Goal: Task Accomplishment & Management: Manage account settings

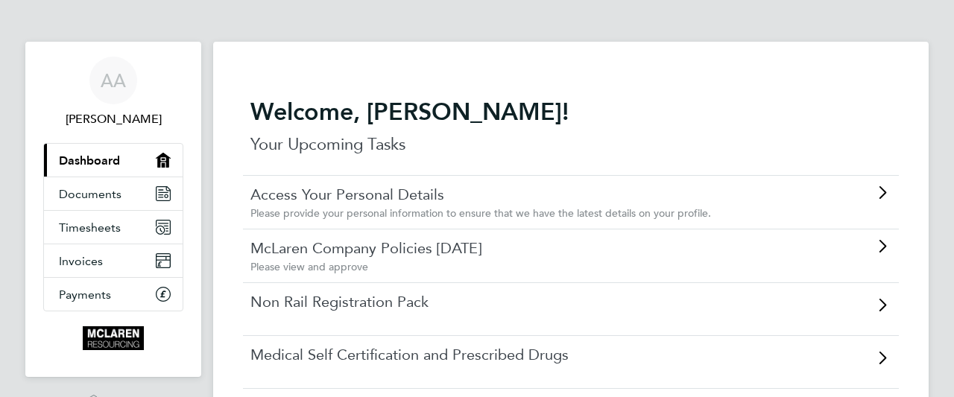
click at [585, 298] on link "Non Rail Registration Pack" at bounding box center [529, 301] width 557 height 19
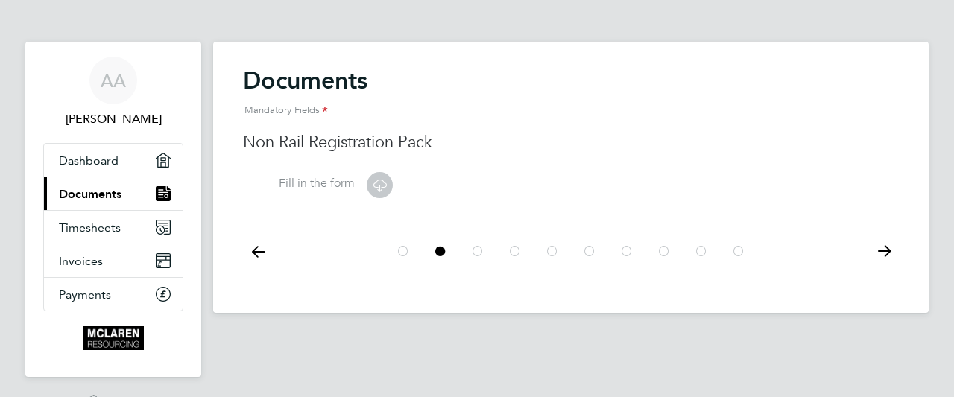
click at [296, 180] on label "Fill in the form" at bounding box center [299, 184] width 112 height 16
click at [374, 180] on icon at bounding box center [380, 185] width 19 height 19
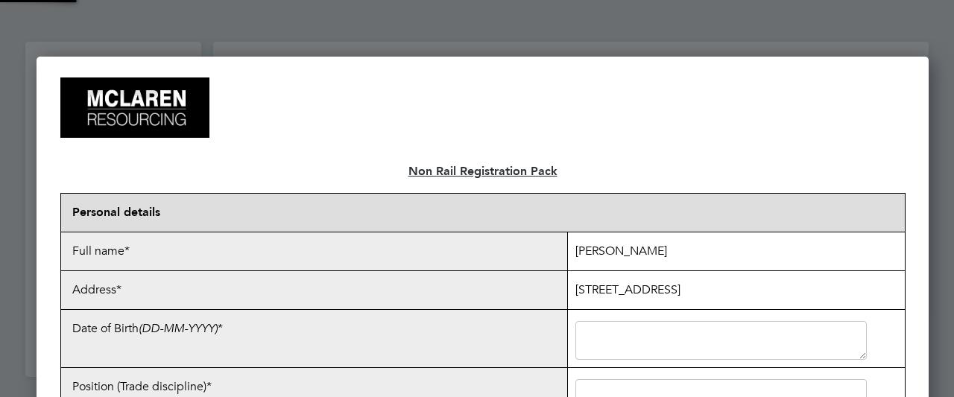
scroll to position [7, 7]
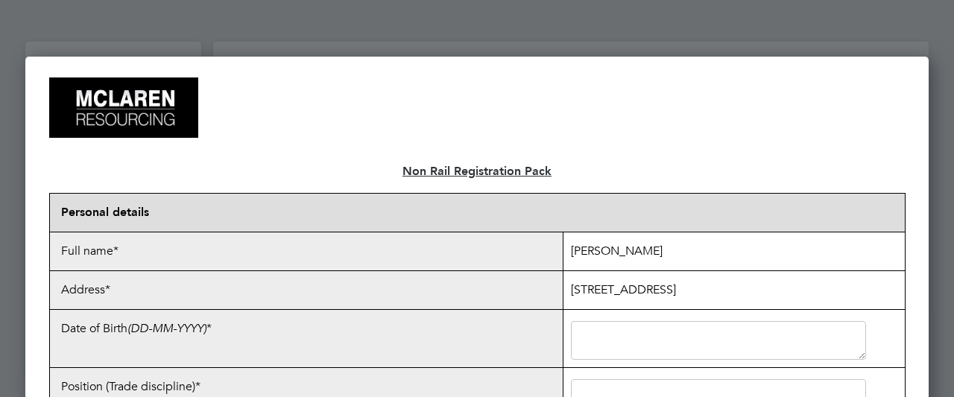
click at [677, 341] on textarea at bounding box center [718, 340] width 295 height 39
type textarea "[DATE]"
click at [701, 380] on textarea at bounding box center [718, 399] width 295 height 39
click at [937, 380] on div at bounding box center [477, 198] width 954 height 397
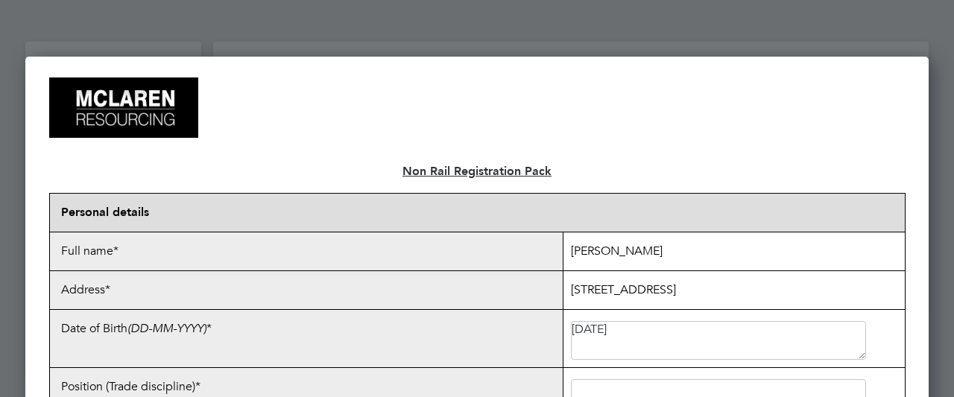
click at [937, 380] on div at bounding box center [477, 198] width 954 height 397
click at [864, 337] on textarea "12/04/1974" at bounding box center [718, 340] width 295 height 39
drag, startPoint x: 850, startPoint y: 304, endPoint x: 867, endPoint y: 348, distance: 47.2
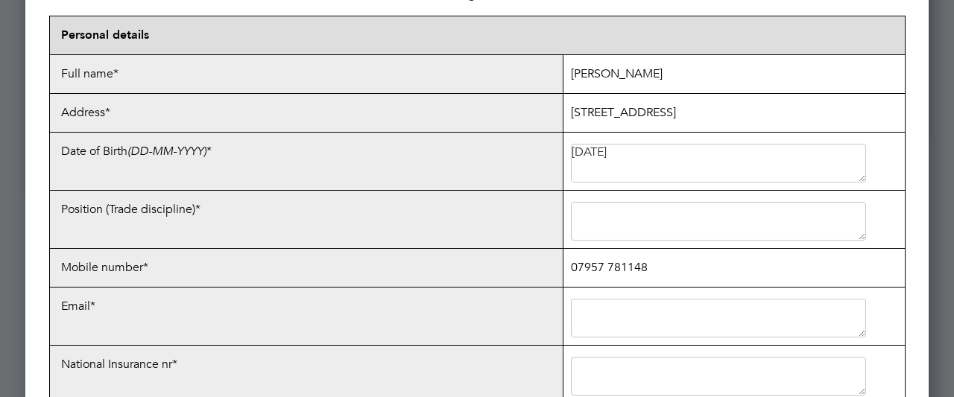
scroll to position [179, 0]
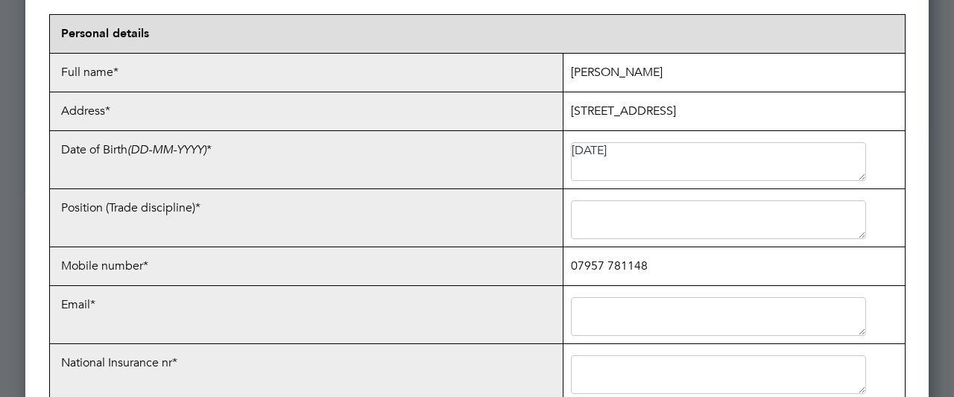
click at [621, 227] on textarea at bounding box center [718, 220] width 295 height 39
type textarea "Security guard"
click at [679, 308] on textarea at bounding box center [718, 317] width 295 height 39
type textarea "elleadoboe@yahoo.co.uk"
click at [438, 294] on p "Email*" at bounding box center [306, 305] width 498 height 23
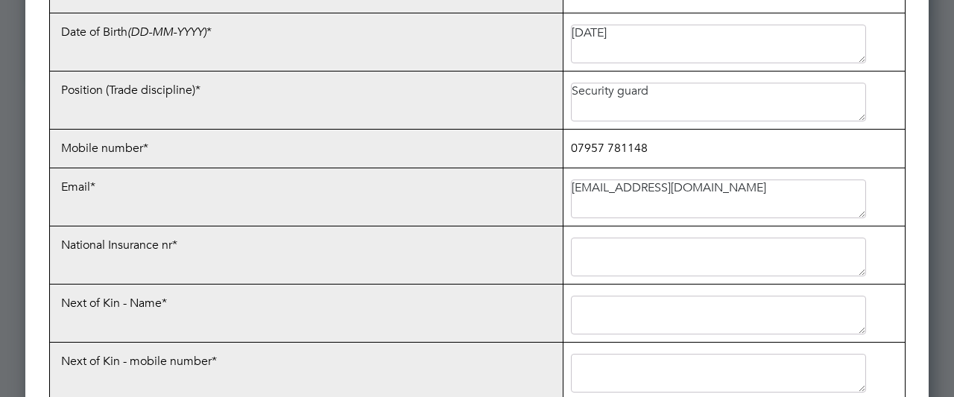
scroll to position [298, 0]
click at [668, 254] on textarea at bounding box center [718, 255] width 295 height 39
type textarea "SE558389B"
click at [631, 317] on textarea at bounding box center [718, 314] width 295 height 39
type textarea "r"
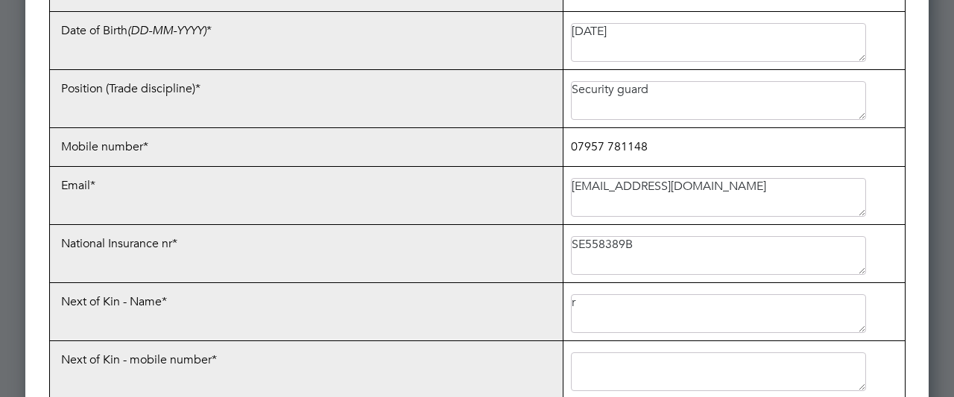
type textarea "r"
type textarea "R"
click at [582, 304] on textarea "r" at bounding box center [718, 314] width 295 height 39
type textarea "Rosaline Teiko"
click at [589, 359] on textarea "R" at bounding box center [718, 372] width 295 height 39
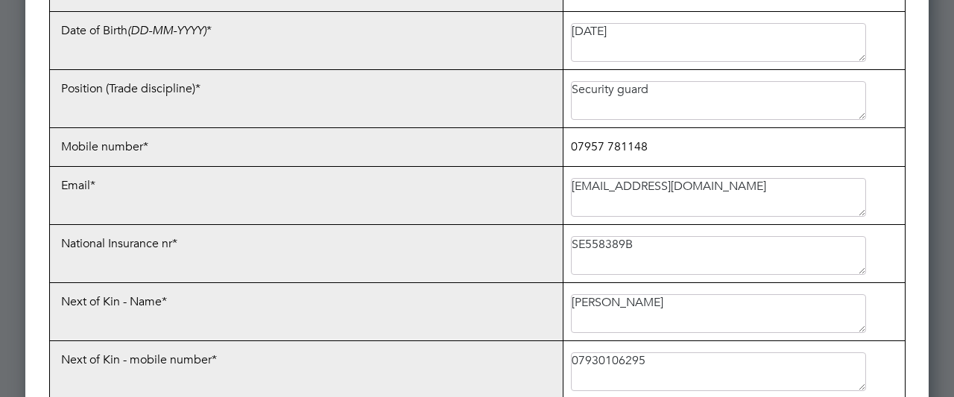
type textarea "07930106295"
click at [513, 321] on td "Next of Kin - Name*" at bounding box center [307, 312] width 514 height 58
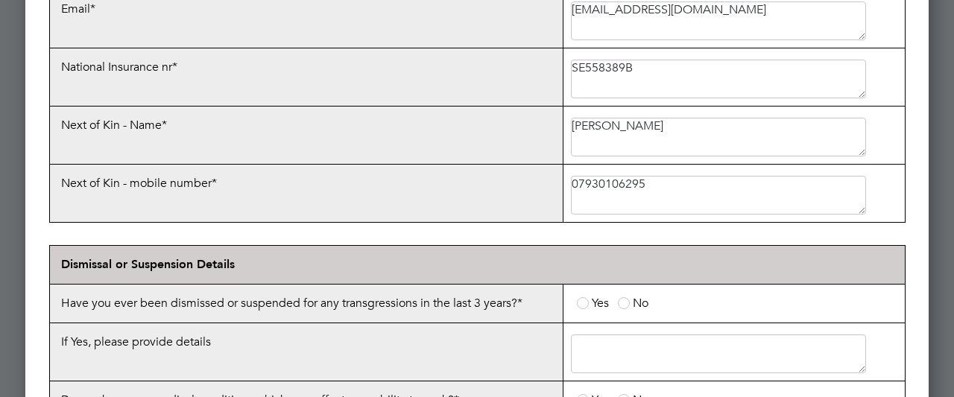
scroll to position [477, 0]
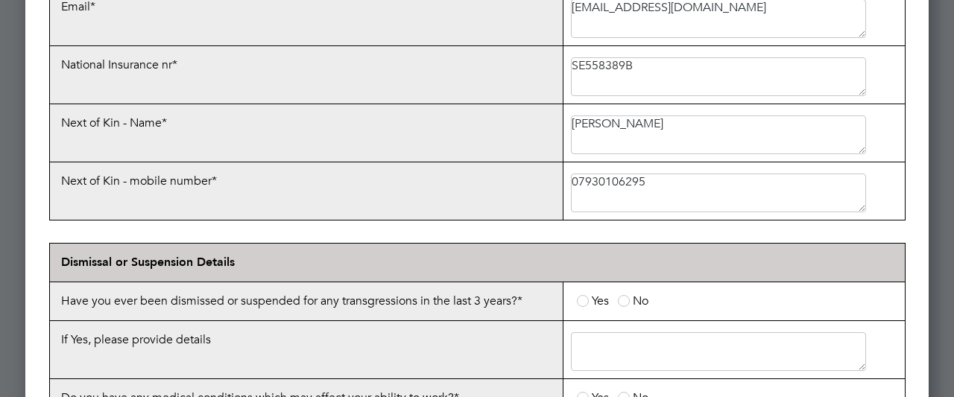
click at [625, 298] on span at bounding box center [624, 301] width 12 height 12
click at [0, 0] on input "No" at bounding box center [0, 0] width 0 height 0
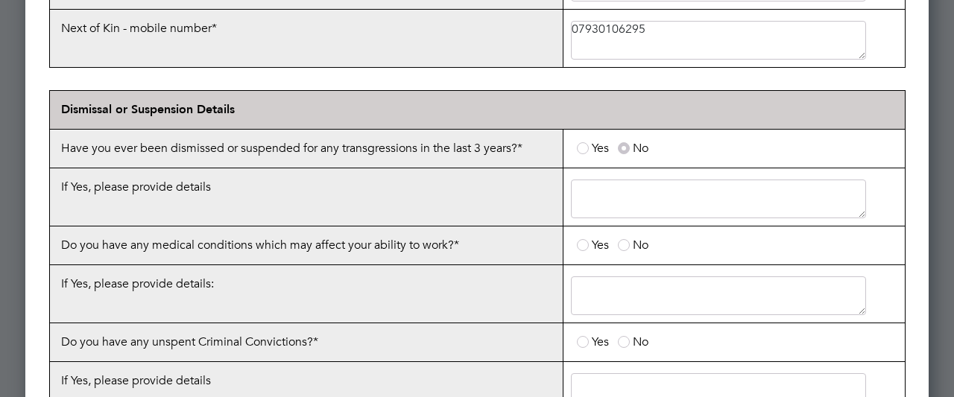
scroll to position [656, 0]
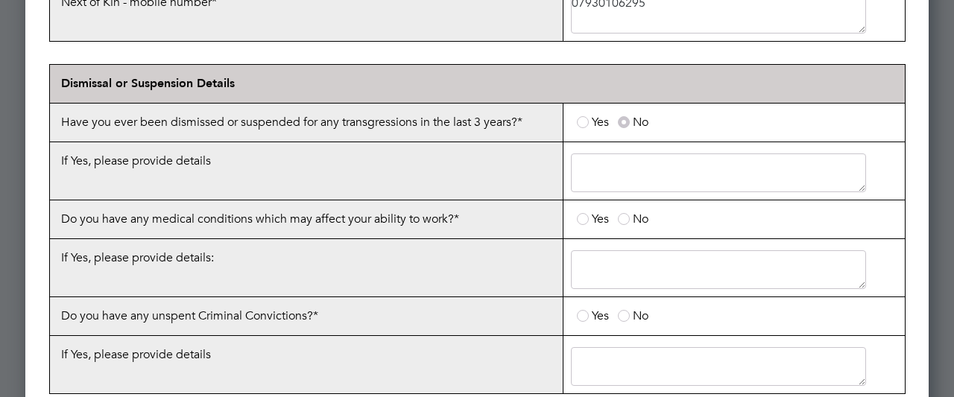
click at [629, 213] on label "No" at bounding box center [633, 219] width 31 height 15
click at [0, 0] on input "No" at bounding box center [0, 0] width 0 height 0
click at [624, 310] on span at bounding box center [624, 316] width 12 height 12
click at [0, 0] on input "No" at bounding box center [0, 0] width 0 height 0
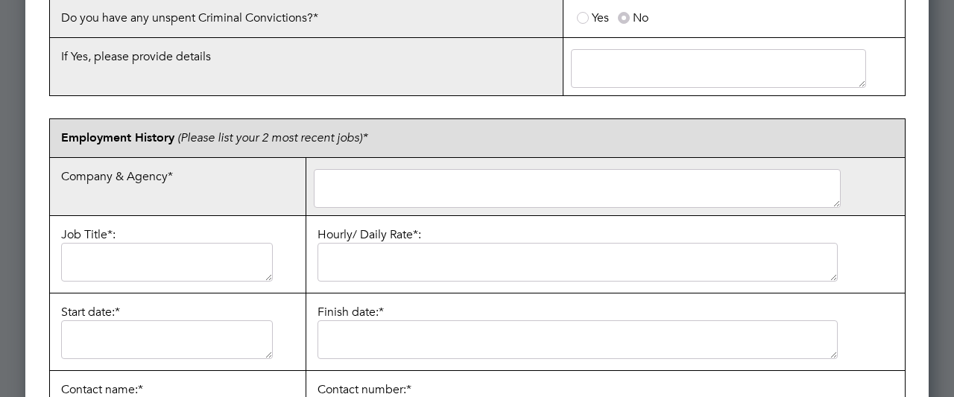
scroll to position [984, 0]
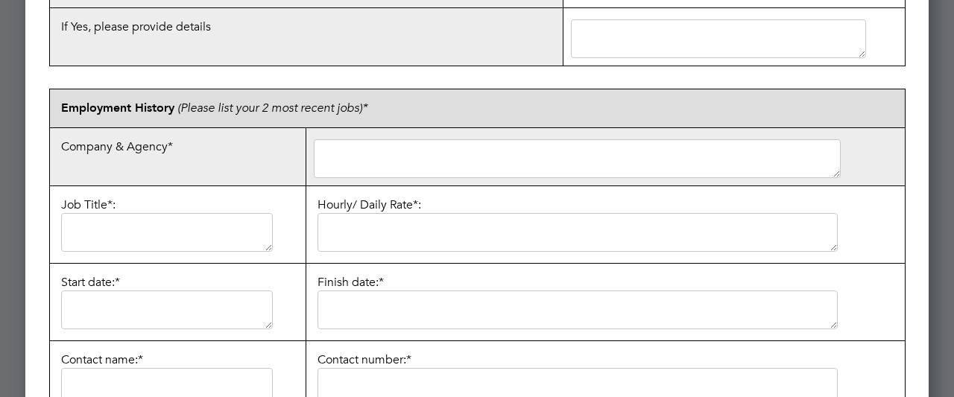
click at [394, 148] on textarea at bounding box center [577, 158] width 526 height 39
type textarea "1st Security Solutions"
click at [192, 233] on textarea at bounding box center [167, 232] width 212 height 39
type textarea "Security Officer"
click at [142, 301] on textarea at bounding box center [167, 310] width 212 height 39
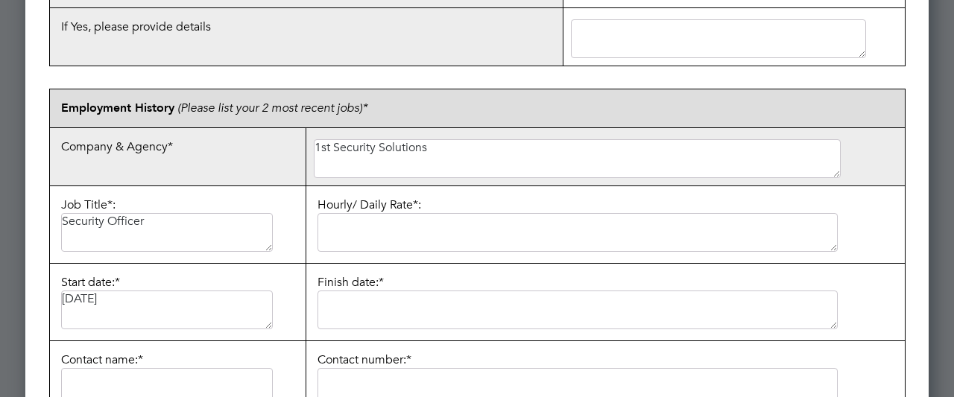
type textarea "20/04/2010"
click at [378, 306] on textarea at bounding box center [578, 310] width 520 height 39
click at [380, 225] on textarea at bounding box center [578, 232] width 520 height 39
type textarea "m"
type textarea "12.80"
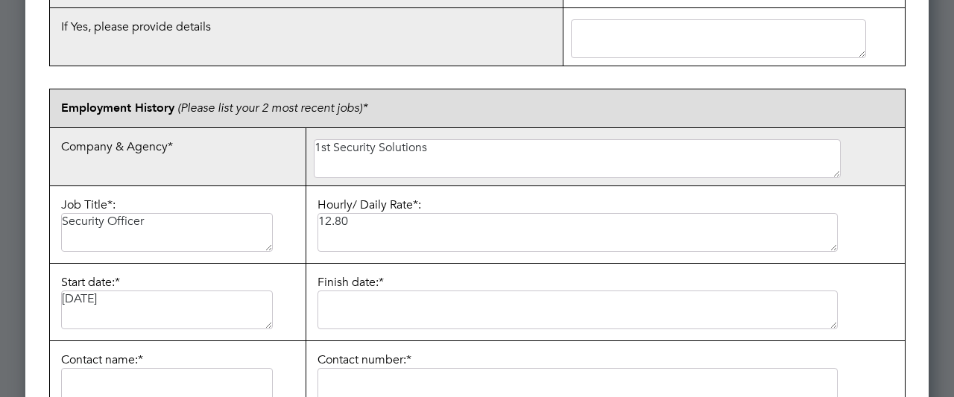
click at [377, 303] on textarea at bounding box center [578, 310] width 520 height 39
click at [202, 384] on textarea at bounding box center [167, 387] width 212 height 39
type textarea "Tracy"
click at [468, 383] on textarea at bounding box center [578, 387] width 520 height 39
click at [286, 283] on p "Start date:* 20/04/2010" at bounding box center [177, 302] width 241 height 62
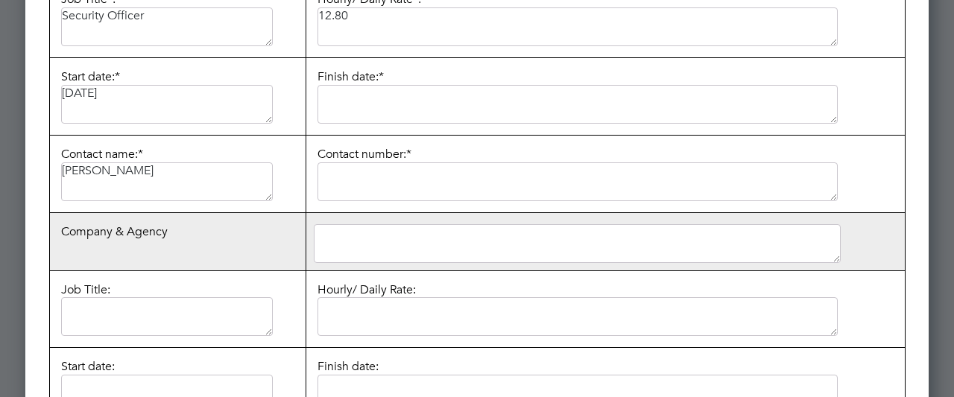
scroll to position [1193, 0]
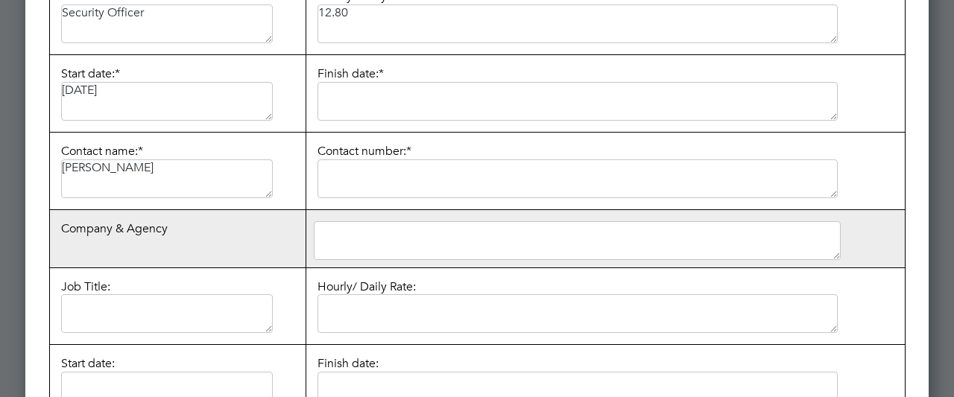
click at [388, 174] on textarea at bounding box center [578, 179] width 520 height 39
paste textarea "01302 760587"
type textarea "01302 760587"
click at [372, 89] on textarea at bounding box center [578, 101] width 520 height 39
click at [871, 1] on p "Hourly/ Daily Rate*: 12.80" at bounding box center [606, 16] width 584 height 62
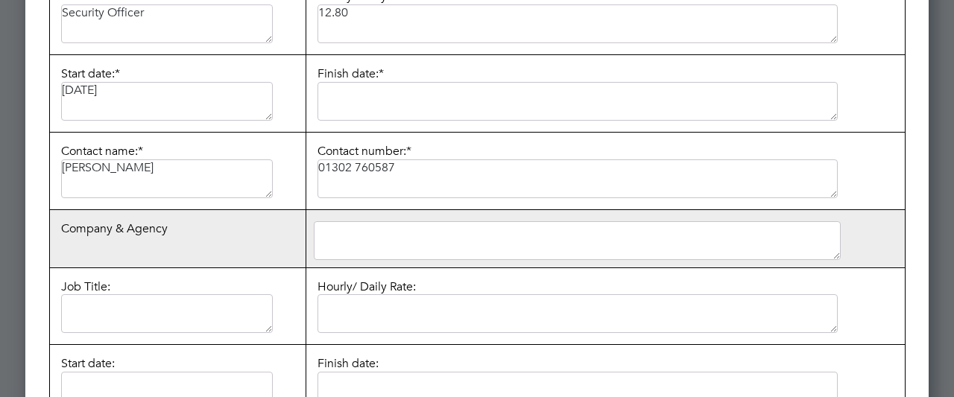
click at [879, 20] on p "Hourly/ Daily Rate*: 12.80" at bounding box center [606, 16] width 584 height 62
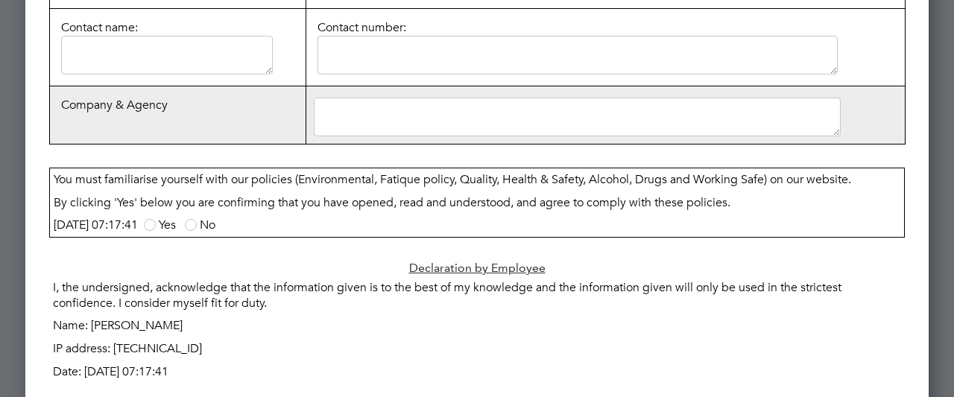
scroll to position [1611, 0]
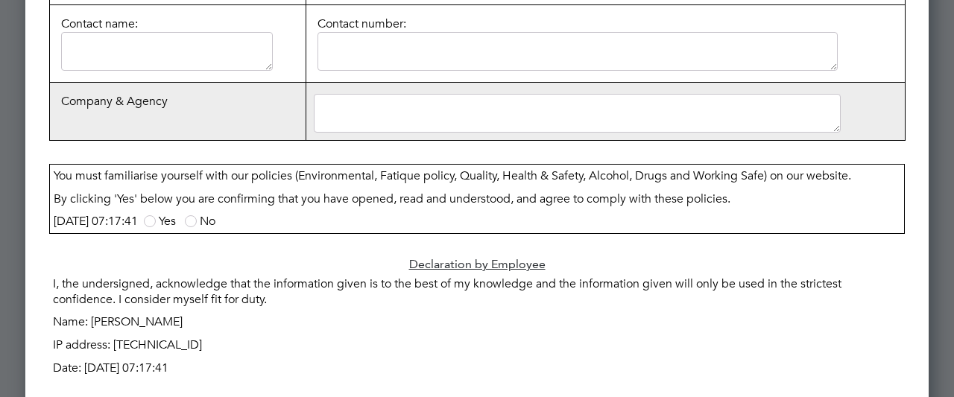
click at [156, 216] on span at bounding box center [150, 222] width 12 height 12
click at [0, 0] on input "Yes" at bounding box center [0, 0] width 0 height 0
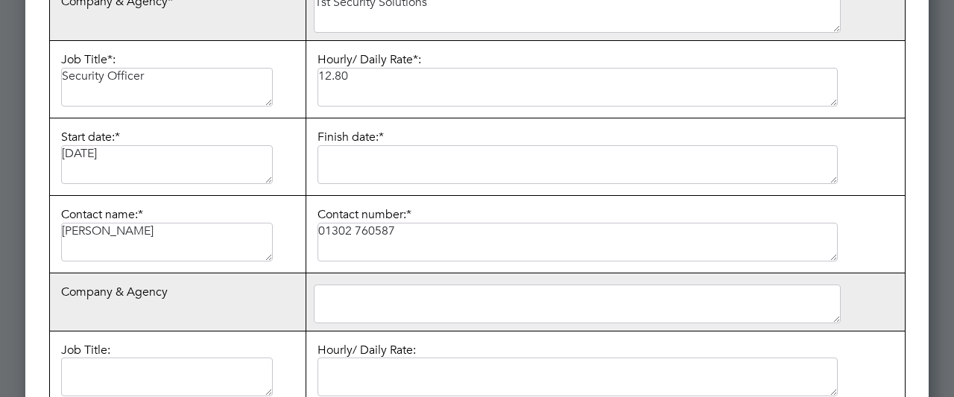
scroll to position [1132, 0]
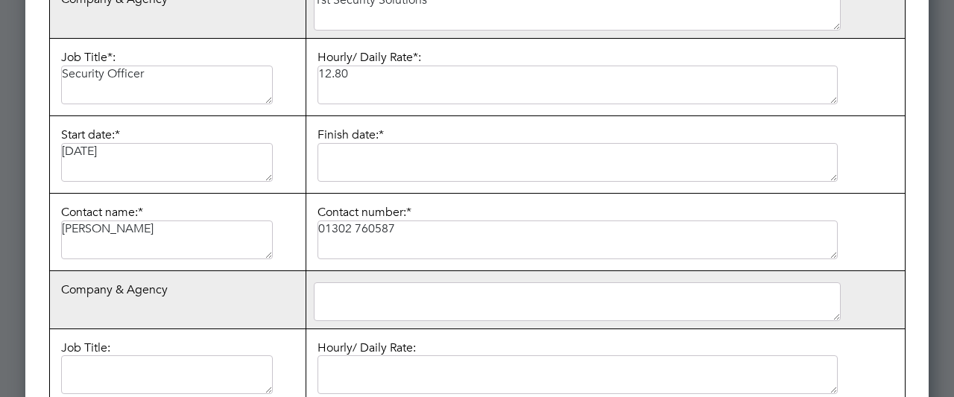
click at [371, 151] on textarea at bounding box center [578, 162] width 520 height 39
type textarea "a"
type textarea "April 2025"
click at [816, 329] on td "Hourly/ Daily Rate:" at bounding box center [606, 368] width 600 height 78
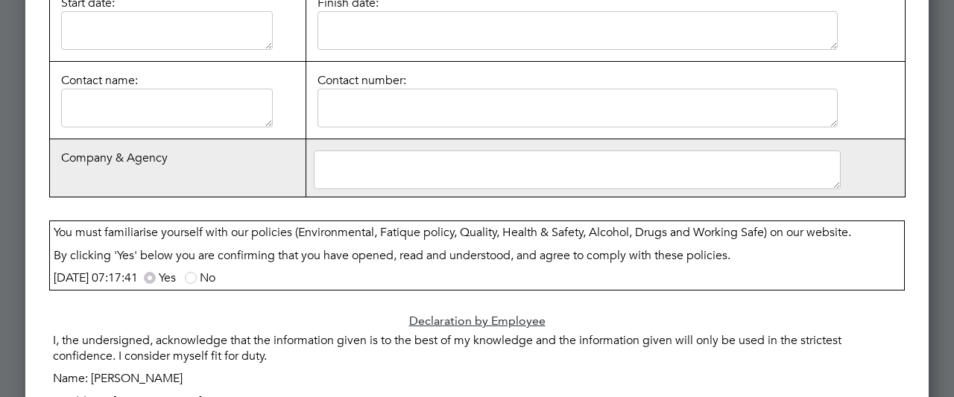
scroll to position [1699, 0]
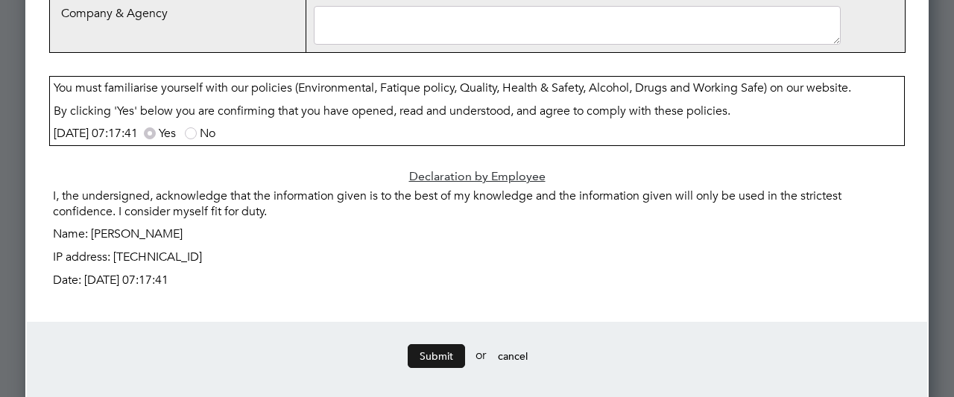
click at [434, 345] on button "Submit" at bounding box center [436, 357] width 57 height 24
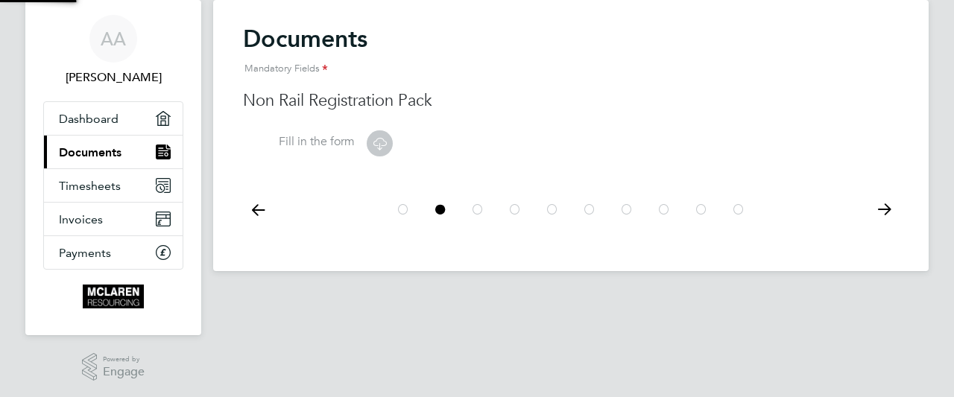
scroll to position [0, 0]
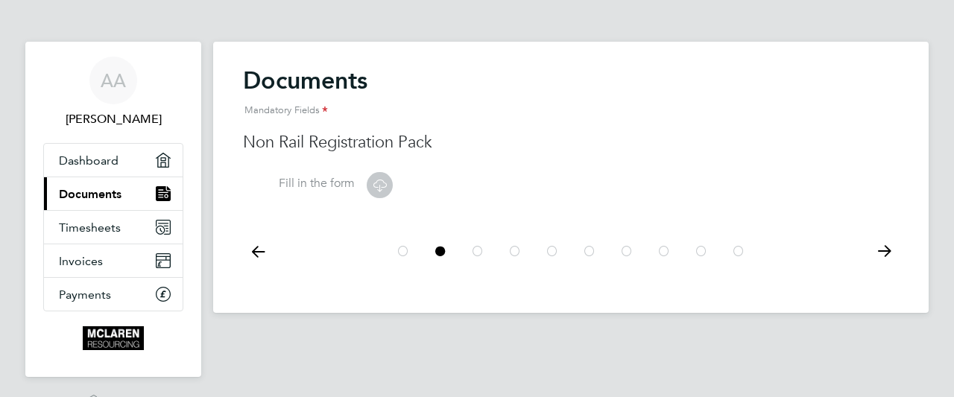
click at [372, 183] on icon at bounding box center [380, 185] width 19 height 19
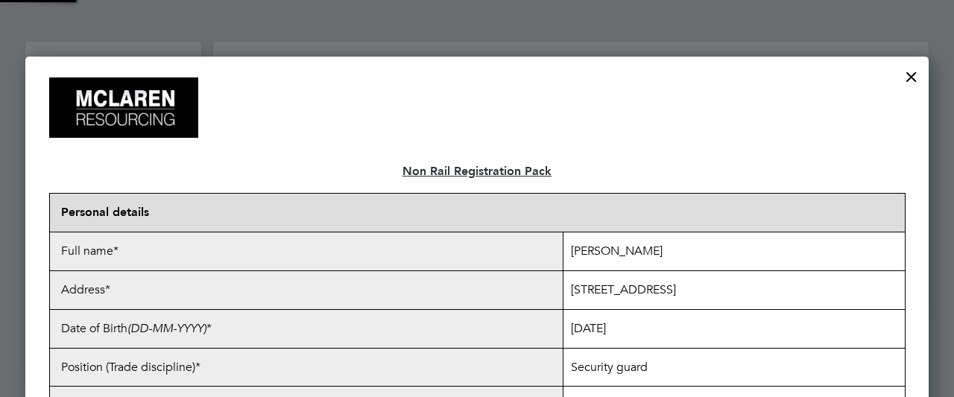
scroll to position [1884, 904]
click at [934, 305] on div at bounding box center [477, 198] width 954 height 397
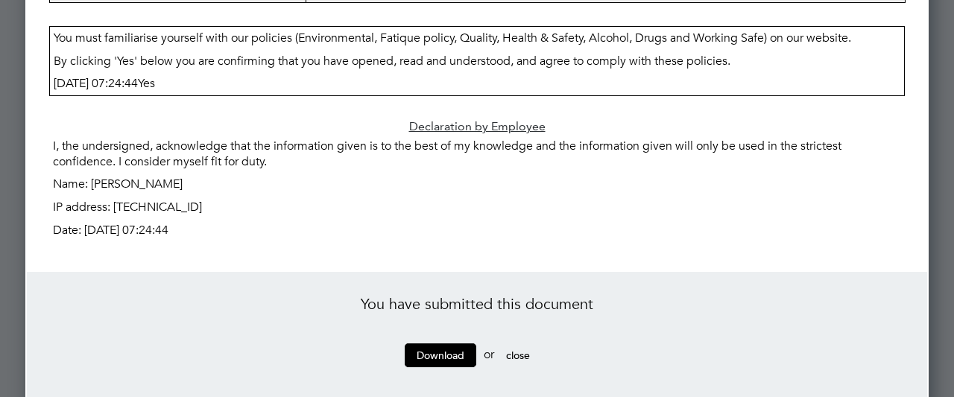
scroll to position [1546, 0]
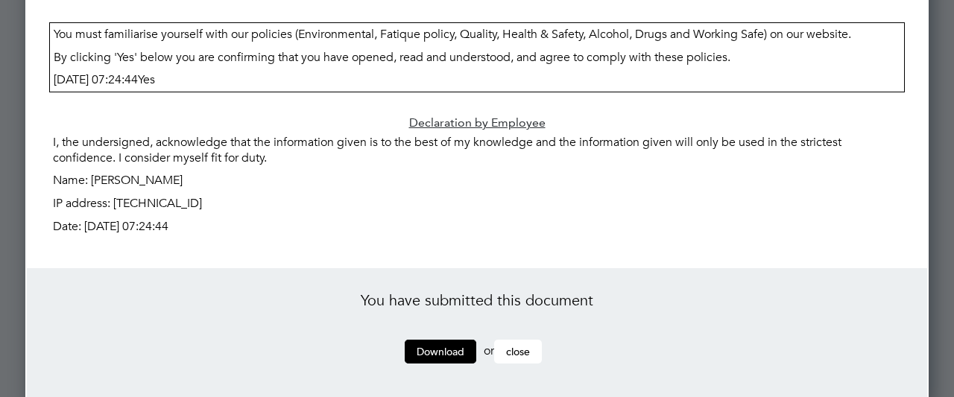
click at [519, 345] on span "close" at bounding box center [518, 351] width 24 height 13
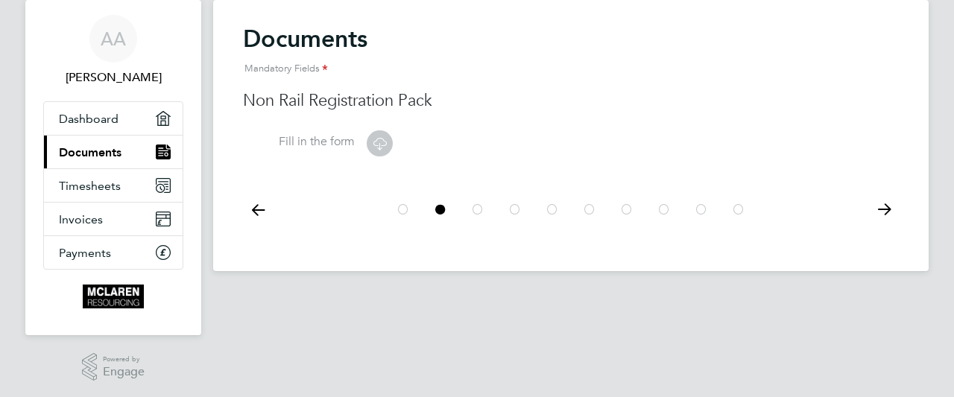
scroll to position [0, 0]
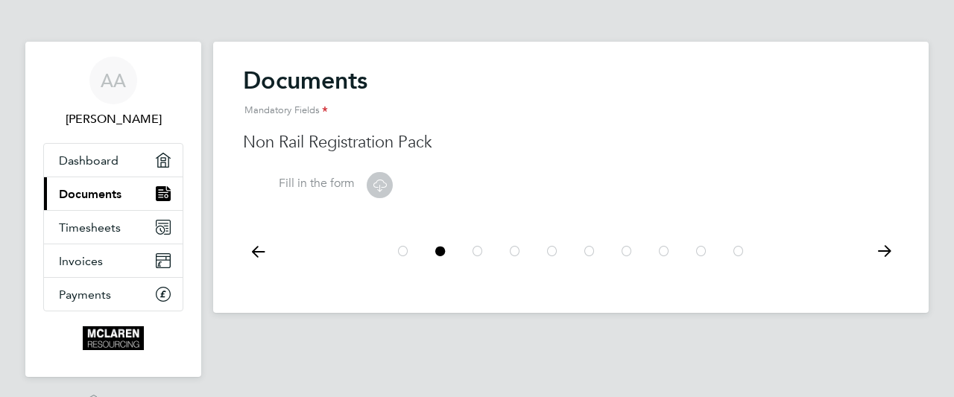
click at [885, 254] on icon at bounding box center [884, 252] width 30 height 34
click at [379, 180] on icon at bounding box center [380, 185] width 19 height 19
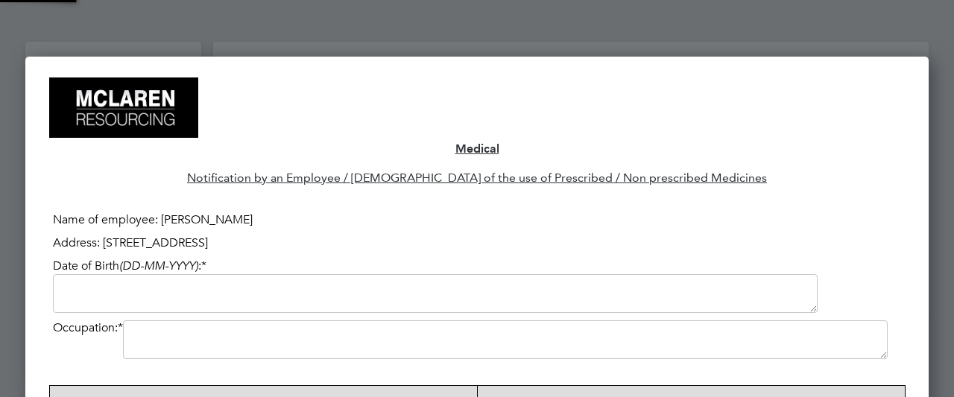
scroll to position [2507, 904]
click at [165, 266] on icon "(DD-MM-YYYY)" at bounding box center [158, 266] width 79 height 15
click at [142, 263] on icon "(DD-MM-YYYY)" at bounding box center [158, 266] width 79 height 15
click at [202, 301] on textarea at bounding box center [435, 293] width 765 height 39
type textarea "12/04/1974"
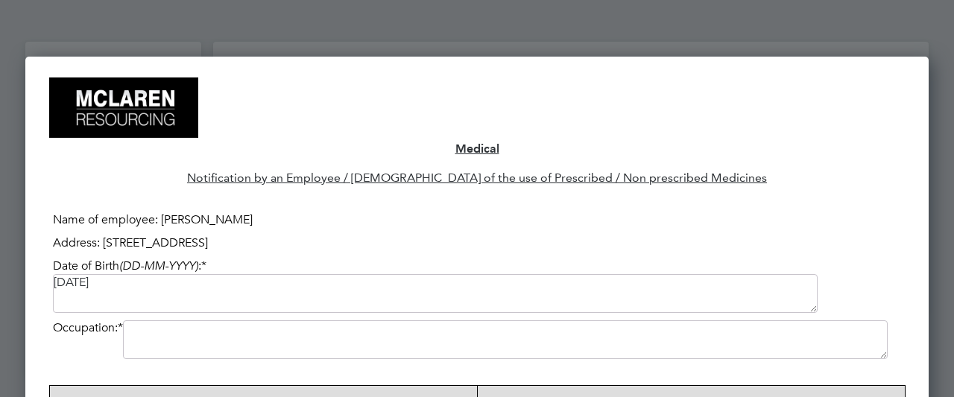
click at [218, 334] on textarea at bounding box center [505, 340] width 765 height 39
type textarea "Security Officer"
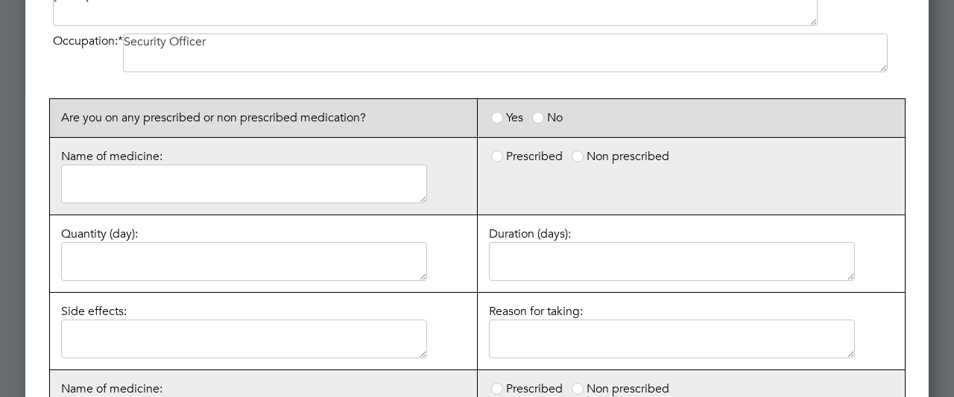
scroll to position [298, 0]
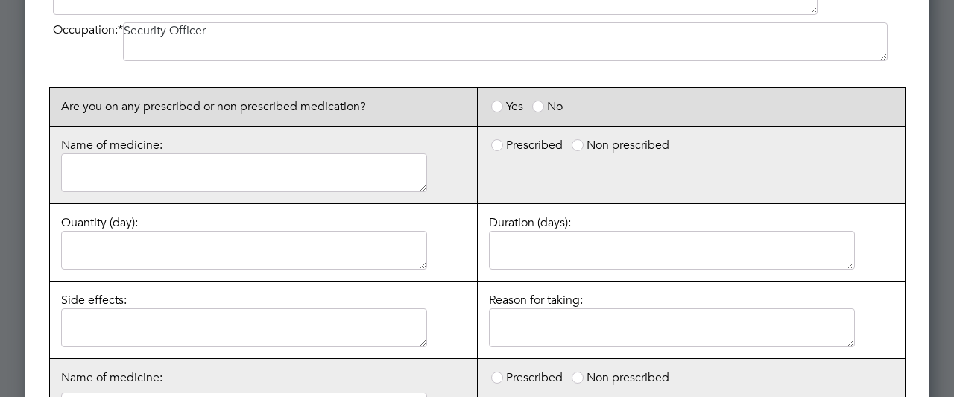
click at [543, 108] on span at bounding box center [538, 107] width 12 height 12
click at [0, 0] on input "No" at bounding box center [0, 0] width 0 height 0
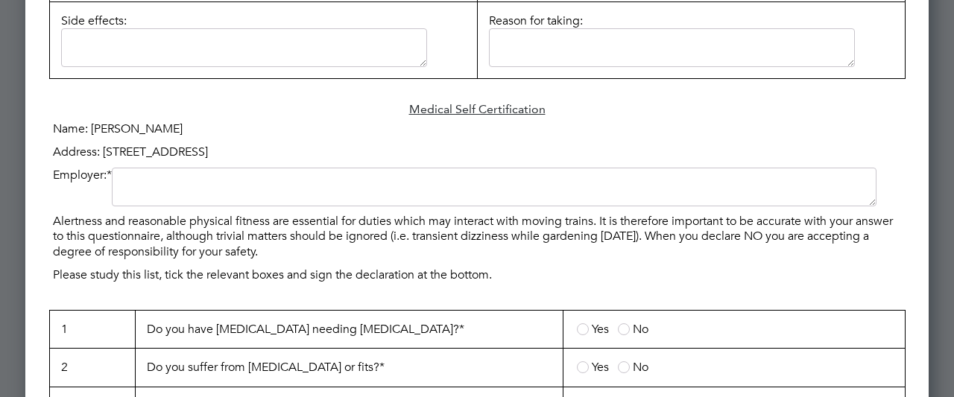
scroll to position [1044, 0]
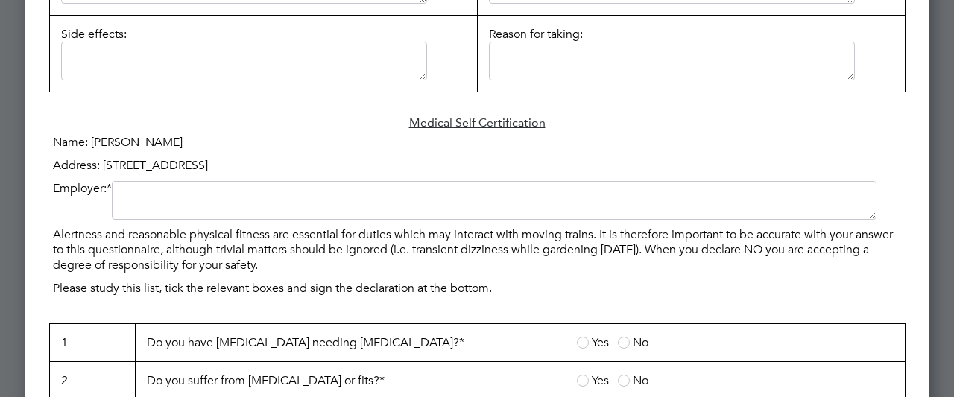
click at [176, 194] on textarea at bounding box center [494, 200] width 765 height 39
type textarea "M"
paste textarea "McLaren"
type textarea "McLaren"
click at [761, 266] on p "Alertness and reasonable physical fitness are essential for duties which may in…" at bounding box center [477, 251] width 856 height 54
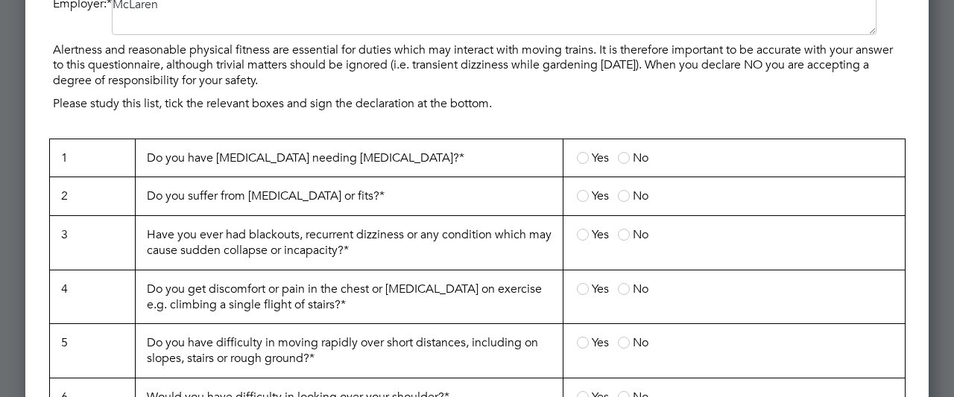
scroll to position [1253, 0]
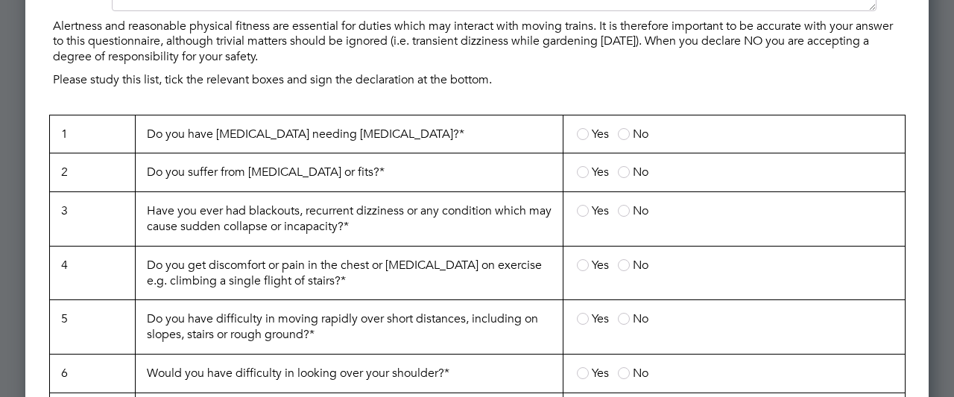
click at [623, 128] on span at bounding box center [624, 134] width 12 height 12
click at [0, 0] on input "No" at bounding box center [0, 0] width 0 height 0
click at [622, 166] on span at bounding box center [624, 172] width 12 height 12
click at [0, 0] on input "No" at bounding box center [0, 0] width 0 height 0
click at [623, 205] on span at bounding box center [624, 211] width 12 height 12
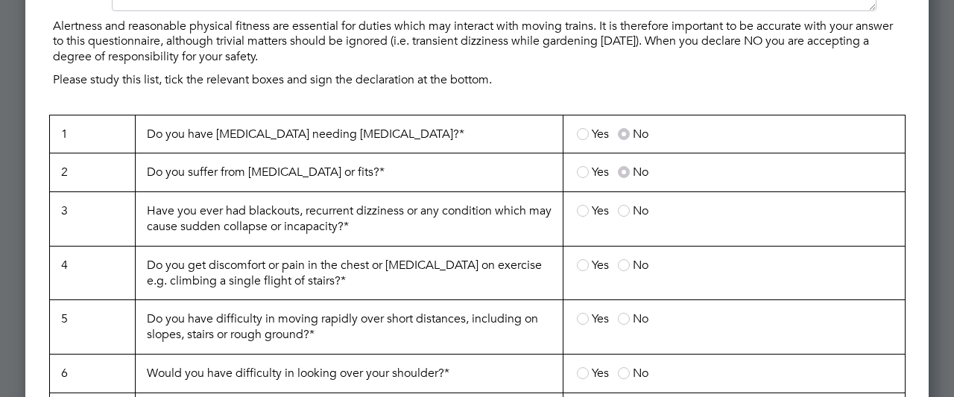
click at [0, 0] on input "No" at bounding box center [0, 0] width 0 height 0
click at [625, 259] on span at bounding box center [624, 265] width 12 height 12
click at [0, 0] on input "No" at bounding box center [0, 0] width 0 height 0
click at [624, 313] on span at bounding box center [624, 319] width 12 height 12
click at [0, 0] on input "No" at bounding box center [0, 0] width 0 height 0
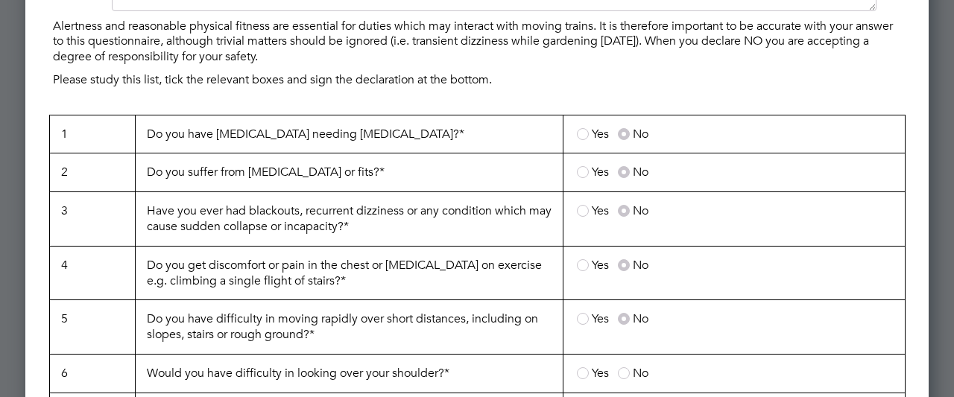
click at [624, 368] on span at bounding box center [624, 374] width 12 height 12
click at [0, 0] on input "No" at bounding box center [0, 0] width 0 height 0
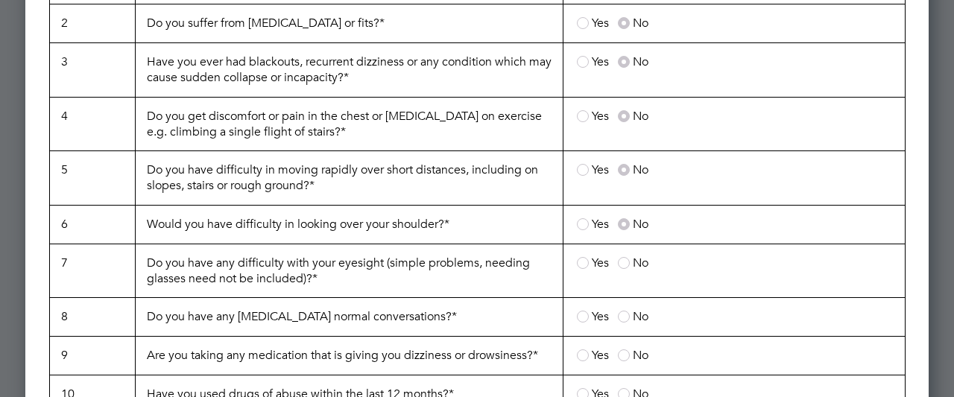
scroll to position [1432, 0]
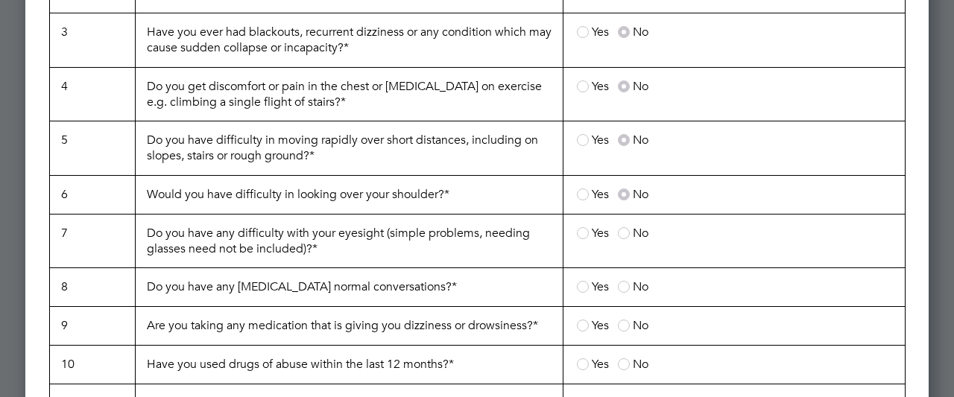
click at [622, 227] on span at bounding box center [624, 233] width 12 height 12
click at [0, 0] on input "No" at bounding box center [0, 0] width 0 height 0
click at [624, 281] on span at bounding box center [624, 287] width 12 height 12
click at [0, 0] on input "No" at bounding box center [0, 0] width 0 height 0
click at [625, 320] on span at bounding box center [624, 326] width 12 height 12
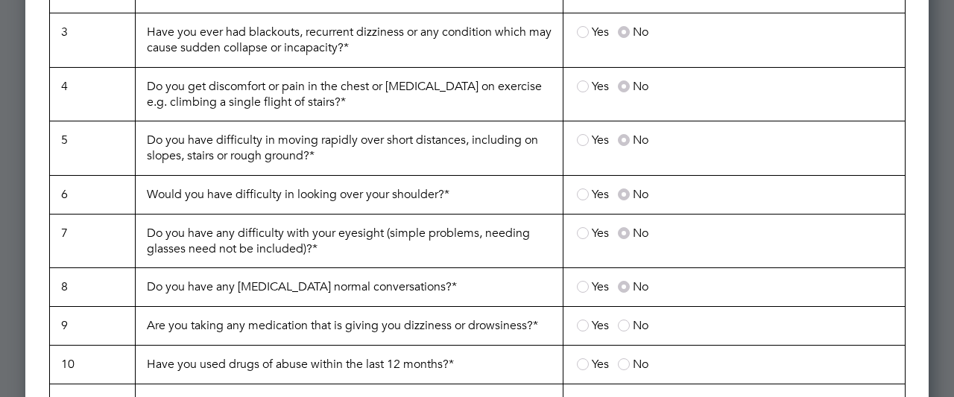
click at [0, 0] on input "No" at bounding box center [0, 0] width 0 height 0
click at [623, 359] on span at bounding box center [624, 365] width 12 height 12
click at [0, 0] on input "No" at bounding box center [0, 0] width 0 height 0
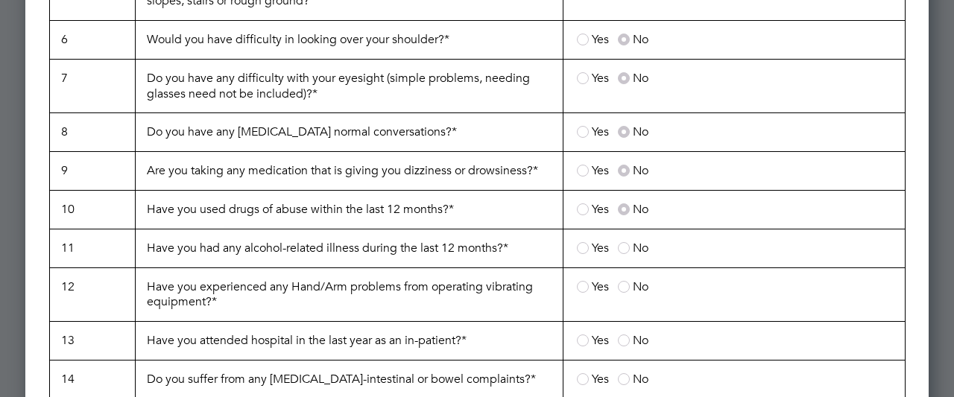
scroll to position [1611, 0]
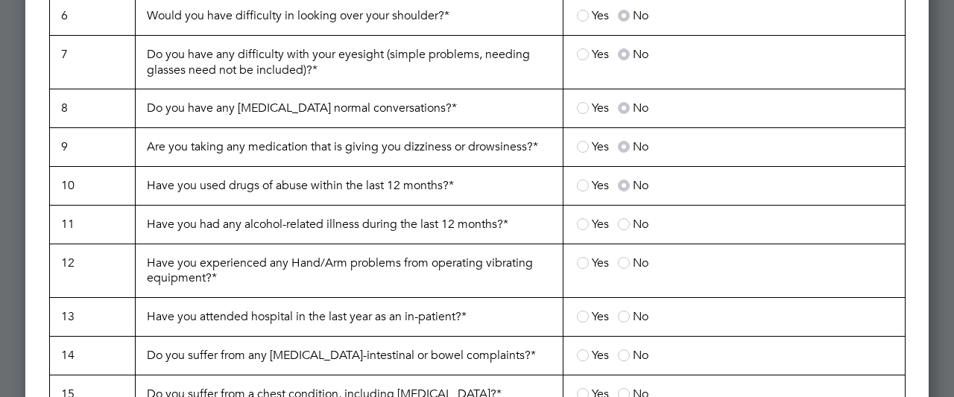
click at [625, 218] on span at bounding box center [624, 224] width 12 height 12
click at [0, 0] on input "No" at bounding box center [0, 0] width 0 height 0
click at [622, 257] on span at bounding box center [624, 263] width 12 height 12
click at [0, 0] on input "No" at bounding box center [0, 0] width 0 height 0
click at [625, 311] on span at bounding box center [624, 317] width 12 height 12
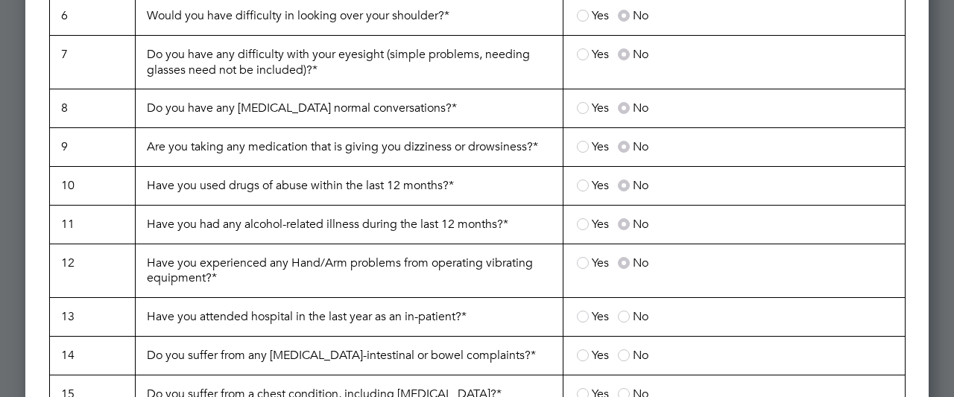
click at [0, 0] on input "No" at bounding box center [0, 0] width 0 height 0
click at [620, 350] on span at bounding box center [624, 356] width 12 height 12
click at [0, 0] on input "No" at bounding box center [0, 0] width 0 height 0
click at [621, 389] on span at bounding box center [624, 395] width 12 height 12
click at [0, 0] on input "No" at bounding box center [0, 0] width 0 height 0
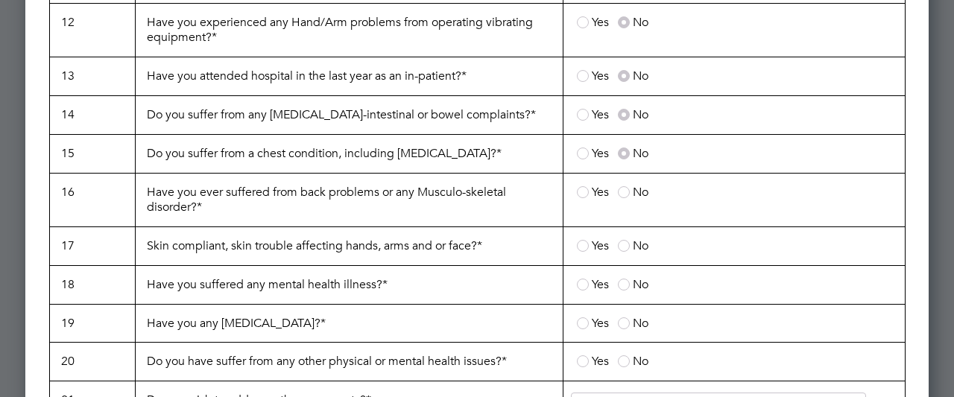
scroll to position [1879, 0]
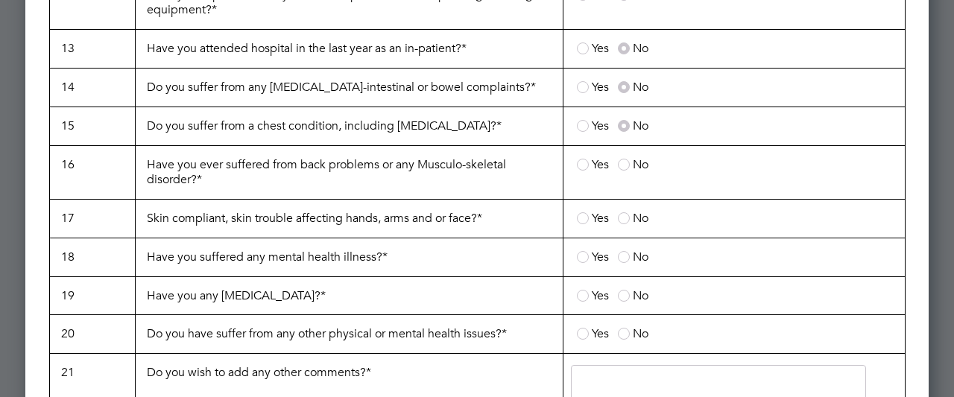
click at [623, 159] on span at bounding box center [624, 165] width 12 height 12
click at [0, 0] on input "No" at bounding box center [0, 0] width 0 height 0
click at [623, 213] on span at bounding box center [624, 219] width 12 height 12
click at [0, 0] on input "No" at bounding box center [0, 0] width 0 height 0
click at [629, 250] on label "No" at bounding box center [633, 257] width 31 height 15
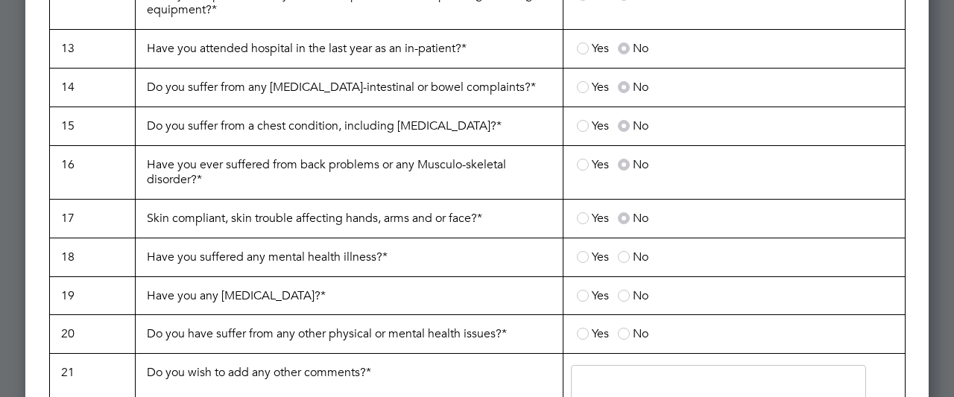
click at [0, 0] on input "No" at bounding box center [0, 0] width 0 height 0
click at [623, 290] on span at bounding box center [624, 296] width 12 height 12
click at [0, 0] on input "No" at bounding box center [0, 0] width 0 height 0
click at [624, 328] on span at bounding box center [624, 334] width 12 height 12
click at [0, 0] on input "No" at bounding box center [0, 0] width 0 height 0
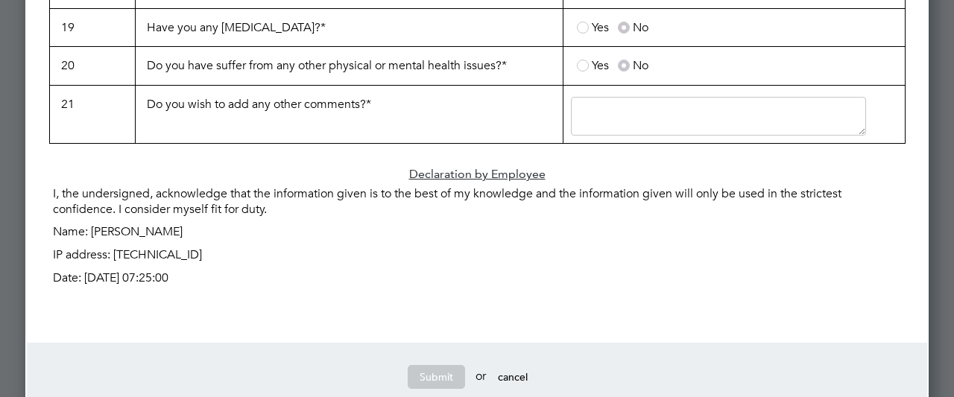
scroll to position [2168, 0]
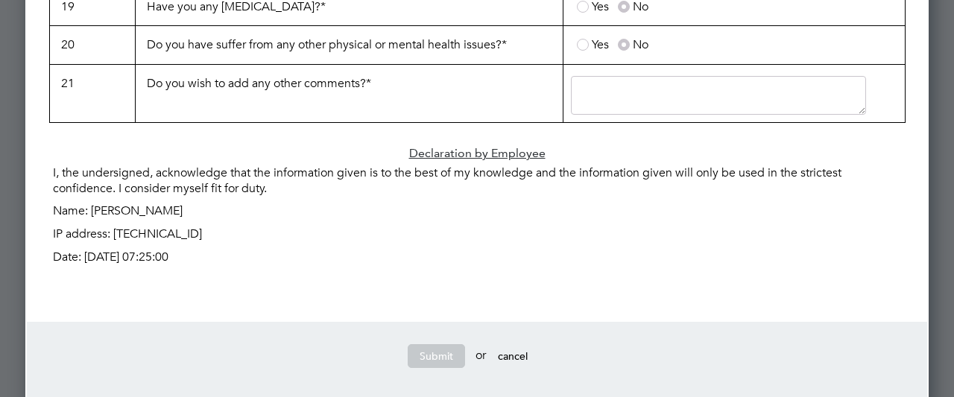
click at [635, 78] on textarea at bounding box center [718, 95] width 295 height 39
type textarea "no"
click at [437, 345] on button "Submit" at bounding box center [436, 357] width 57 height 24
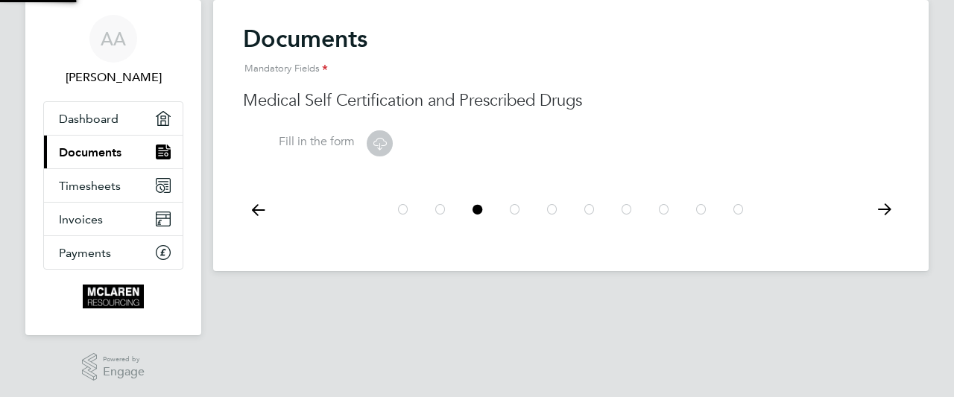
scroll to position [0, 0]
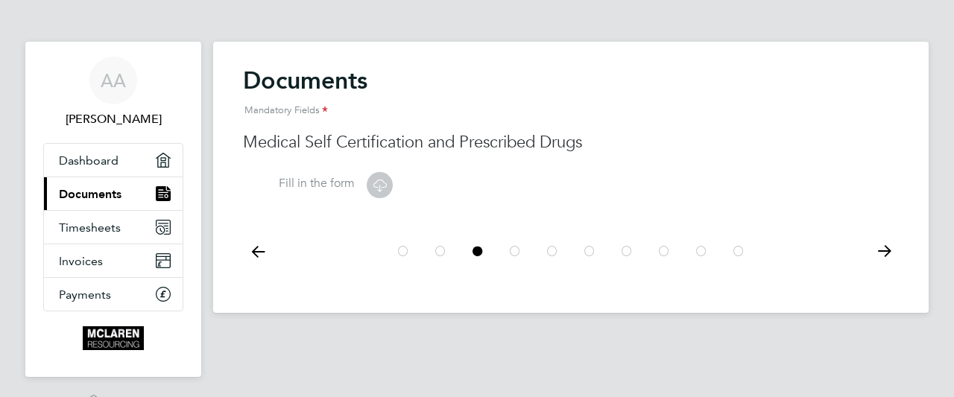
click at [884, 250] on icon at bounding box center [884, 252] width 30 height 34
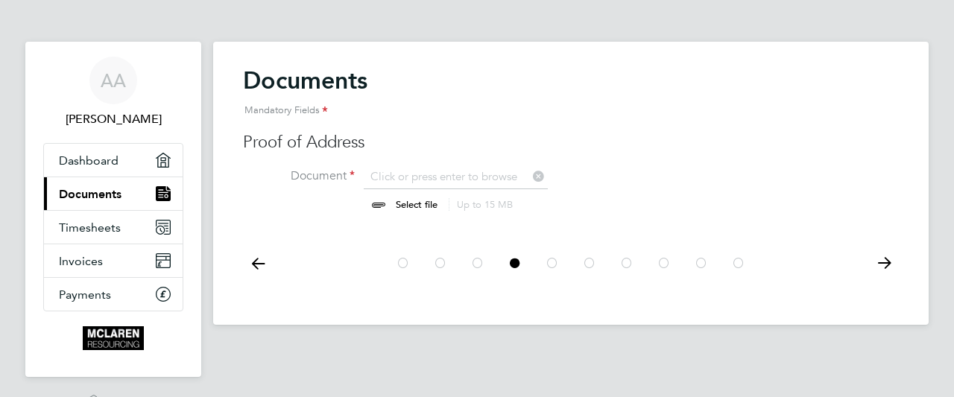
click at [422, 171] on input "file" at bounding box center [431, 191] width 234 height 45
click at [419, 177] on input "file" at bounding box center [431, 191] width 234 height 45
click at [339, 175] on label "Document" at bounding box center [299, 177] width 112 height 16
click at [383, 178] on input "file" at bounding box center [431, 191] width 234 height 45
type input "C:\fakepath\image.jpg"
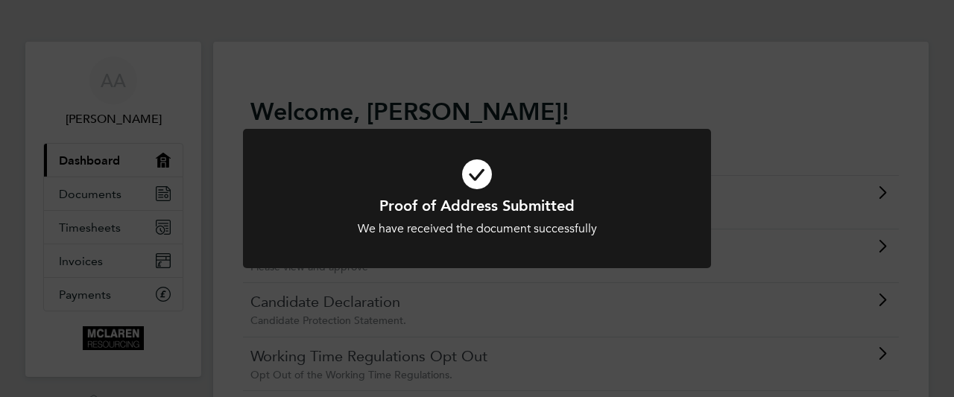
click at [549, 225] on div "We have received the document successfully" at bounding box center [477, 229] width 388 height 16
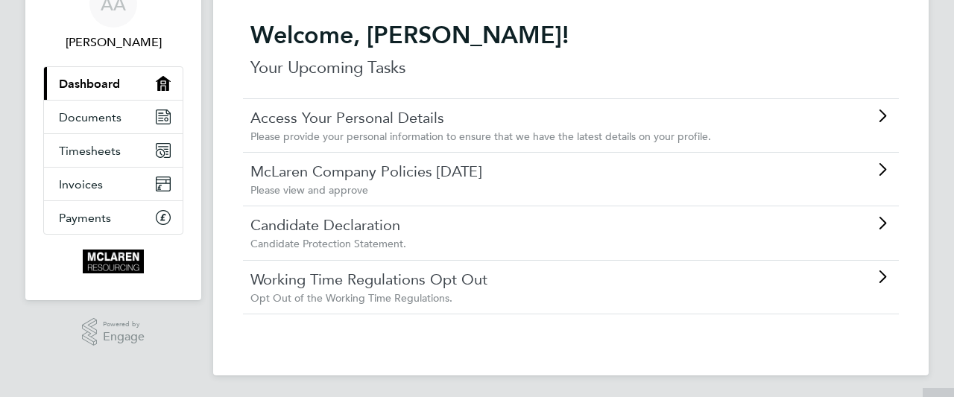
scroll to position [78, 0]
click at [476, 175] on link "McLaren Company Policies [DATE]" at bounding box center [529, 170] width 557 height 19
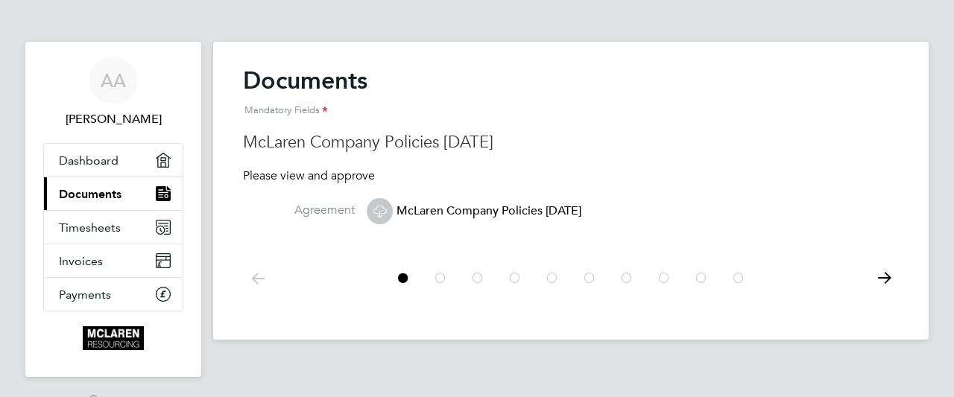
click at [388, 213] on icon at bounding box center [380, 211] width 19 height 19
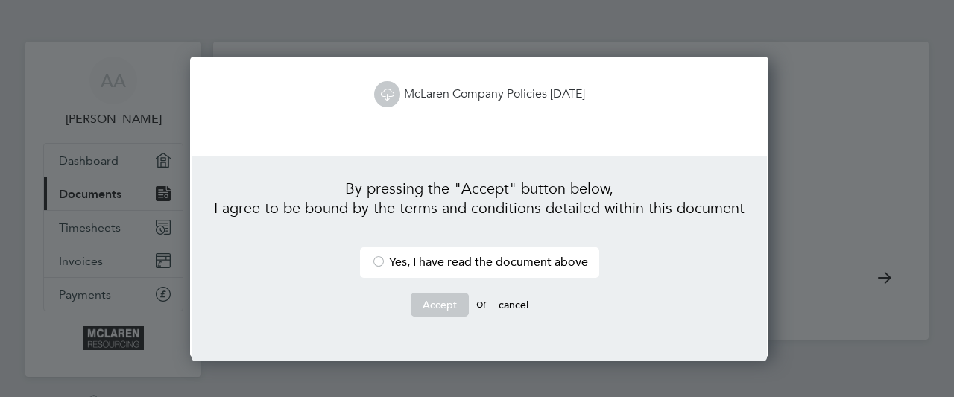
scroll to position [301, 574]
click at [376, 257] on div at bounding box center [378, 263] width 15 height 15
click at [440, 299] on button "Accept" at bounding box center [440, 305] width 58 height 24
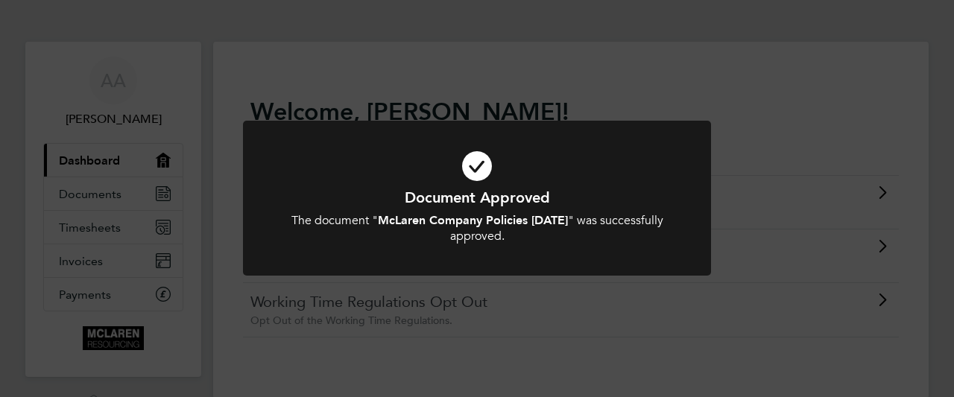
click at [621, 265] on div at bounding box center [477, 198] width 468 height 155
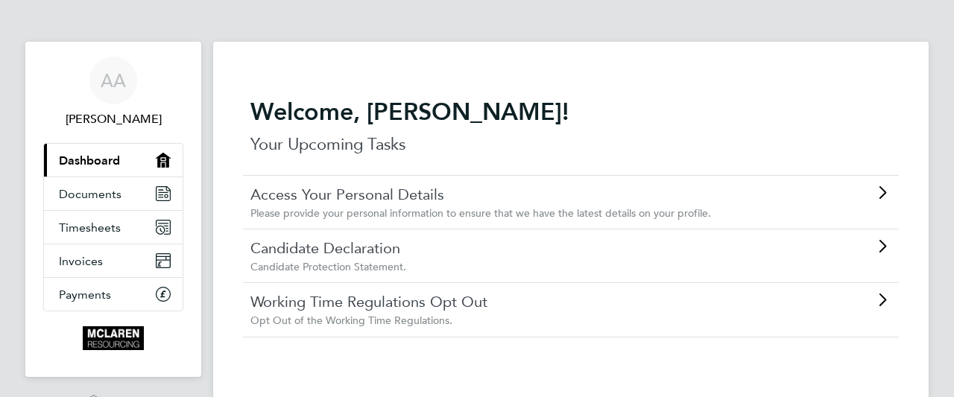
click at [355, 312] on div "Working Time Regulations Opt Out Opt Out of the Working Time Regulations." at bounding box center [533, 309] width 564 height 35
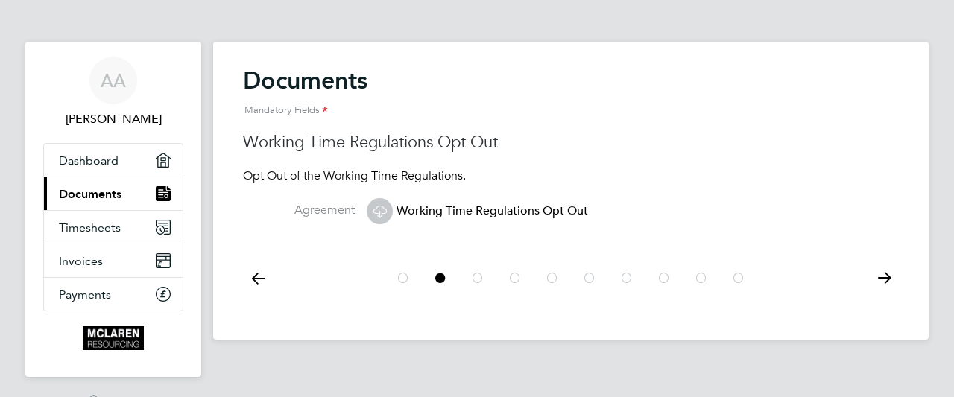
click at [352, 203] on label "Agreement" at bounding box center [299, 211] width 112 height 16
click at [398, 217] on span "Working Time Regulations Opt Out" at bounding box center [477, 211] width 221 height 15
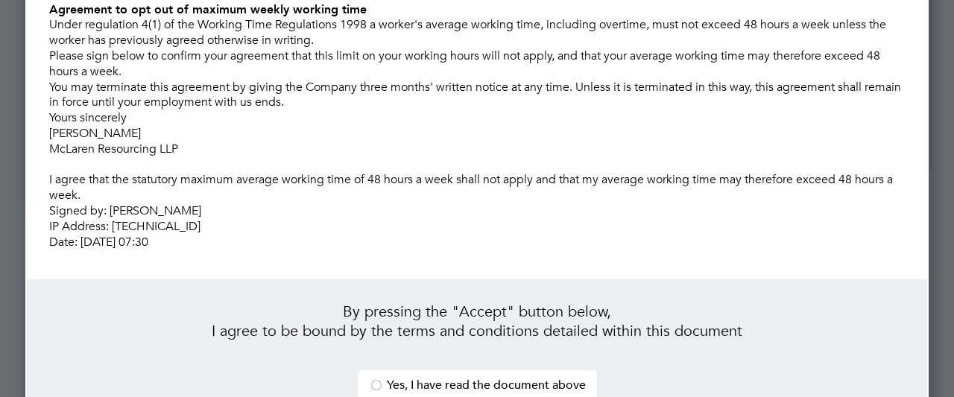
scroll to position [194, 0]
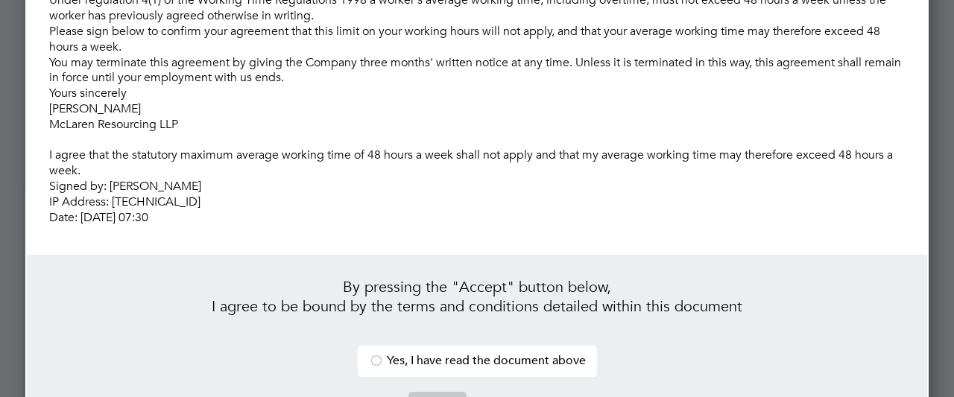
click at [374, 355] on div at bounding box center [376, 362] width 15 height 15
click at [427, 392] on button "Accept" at bounding box center [438, 404] width 58 height 24
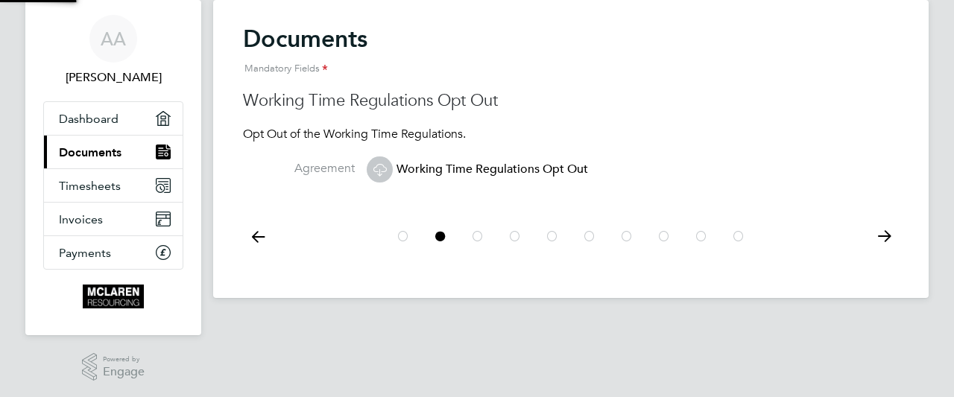
scroll to position [0, 0]
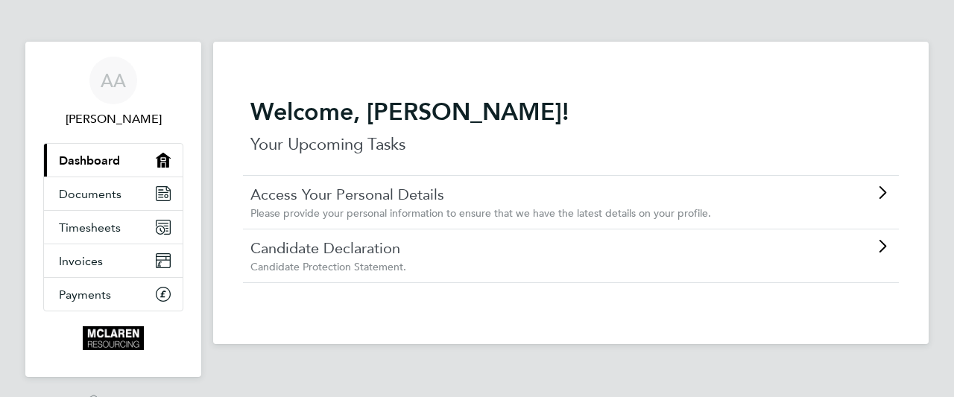
click at [382, 261] on span "Candidate Protection Statement." at bounding box center [329, 266] width 156 height 13
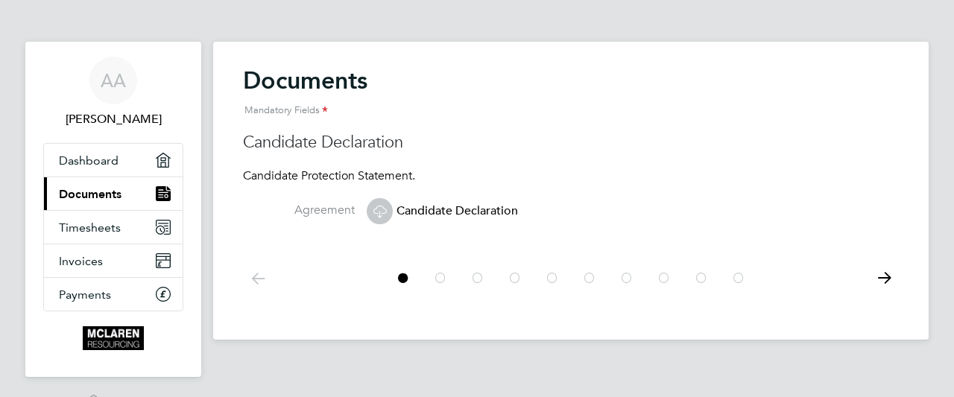
click at [359, 210] on li "Agreement Candidate Declaration" at bounding box center [571, 219] width 656 height 49
click at [384, 211] on icon at bounding box center [380, 211] width 19 height 19
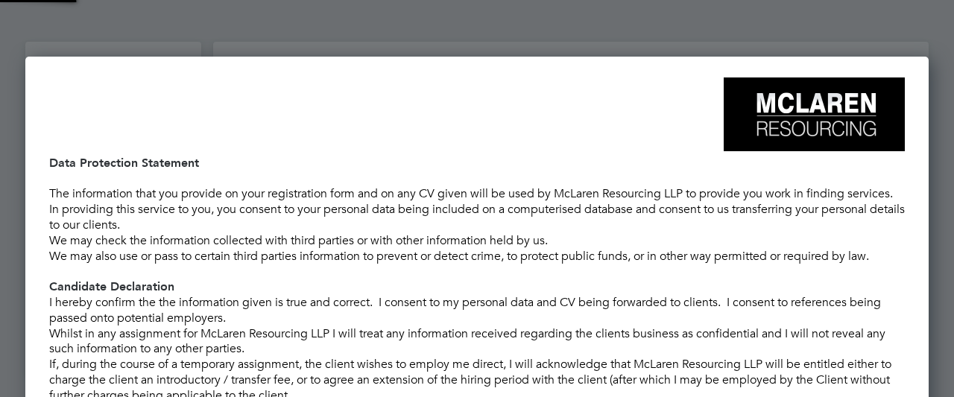
scroll to position [579, 904]
click at [926, 345] on div "Data Protection Statement The information that you provide on your registration…" at bounding box center [477, 377] width 904 height 641
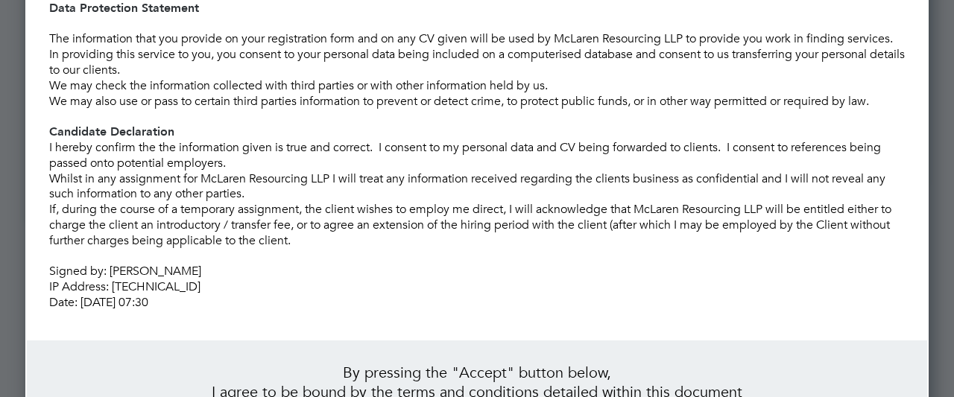
scroll to position [242, 0]
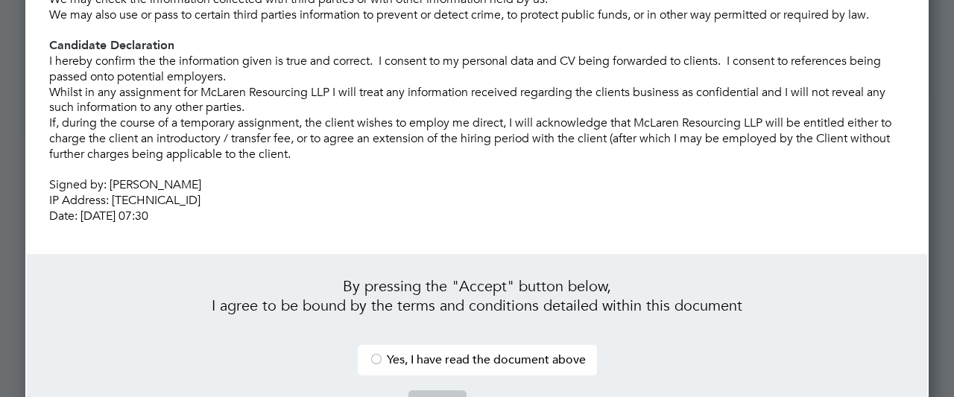
click at [380, 353] on div at bounding box center [376, 360] width 15 height 15
click at [427, 391] on button "Accept" at bounding box center [438, 403] width 58 height 24
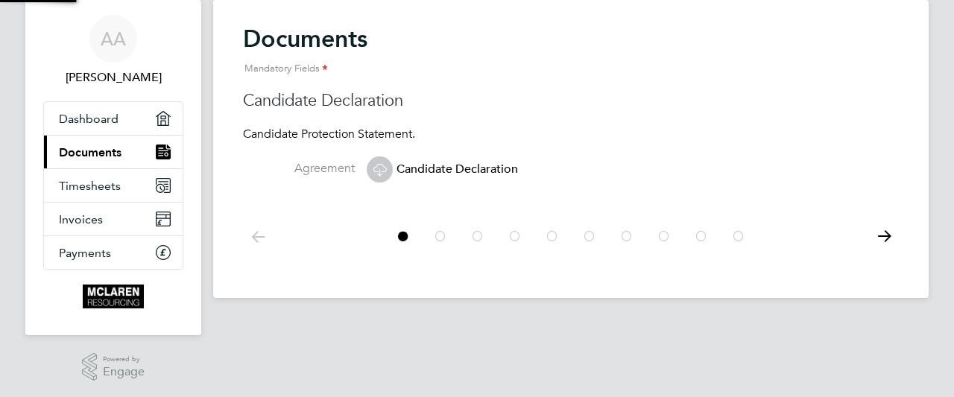
scroll to position [3, 0]
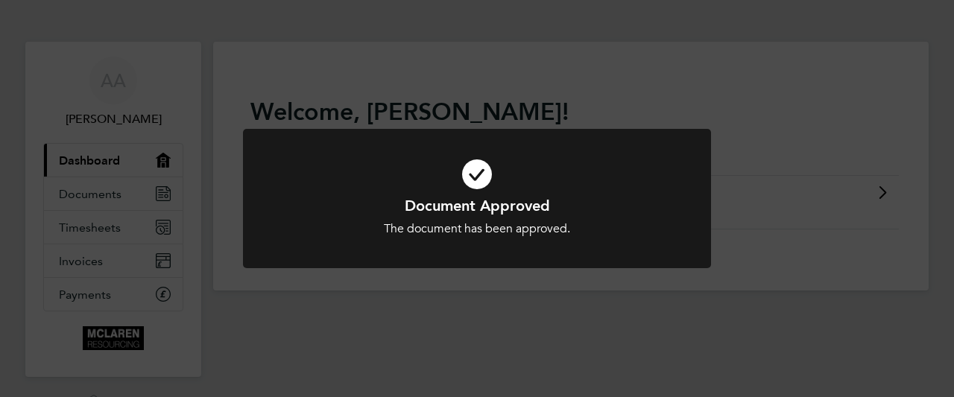
click at [859, 149] on div "Document Approved The document has been approved. Cancel Okay" at bounding box center [477, 198] width 954 height 397
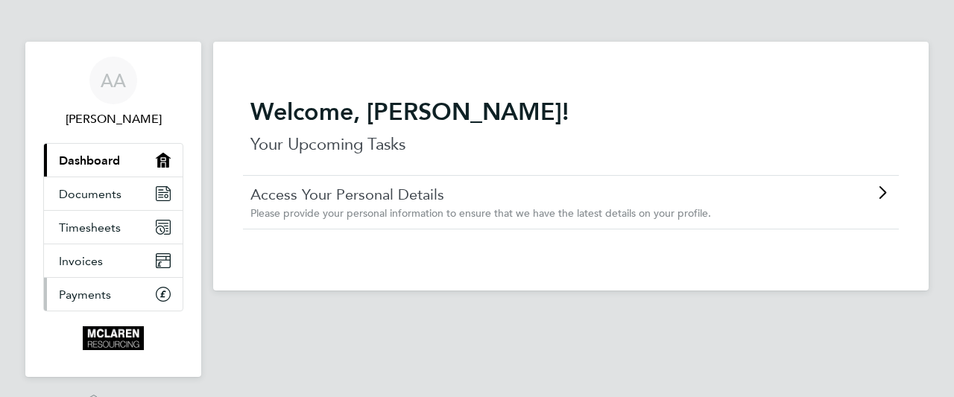
click at [92, 295] on span "Payments" at bounding box center [85, 295] width 52 height 14
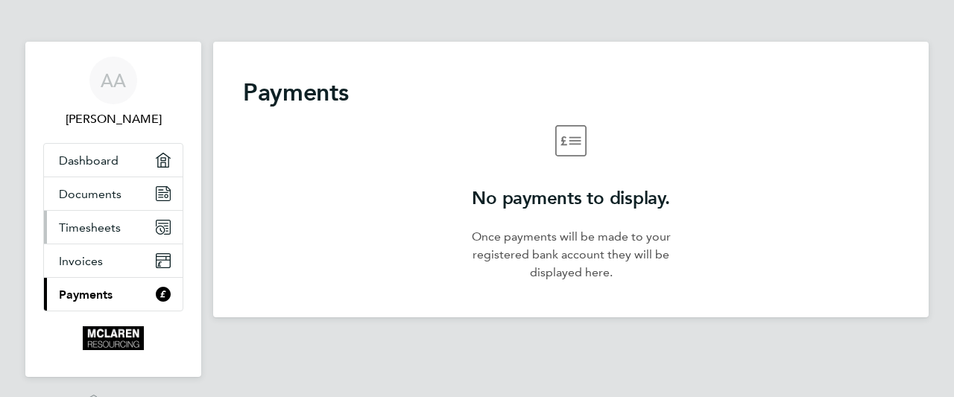
click at [107, 226] on span "Timesheets" at bounding box center [90, 228] width 62 height 14
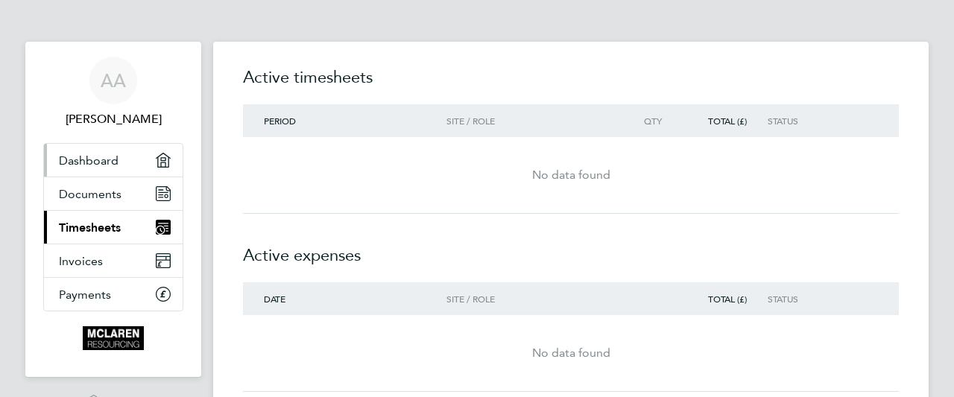
click at [89, 160] on span "Dashboard" at bounding box center [89, 161] width 60 height 14
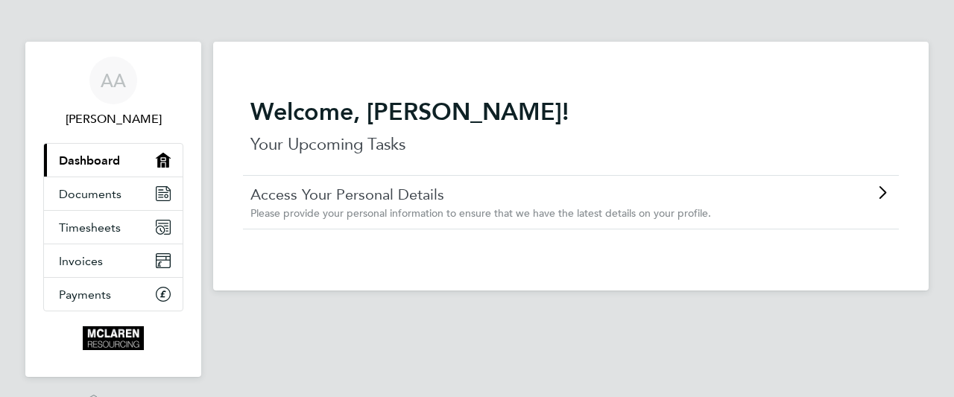
click at [447, 189] on link "Access Your Personal Details" at bounding box center [529, 194] width 557 height 19
click at [95, 231] on span "Timesheets" at bounding box center [90, 228] width 62 height 14
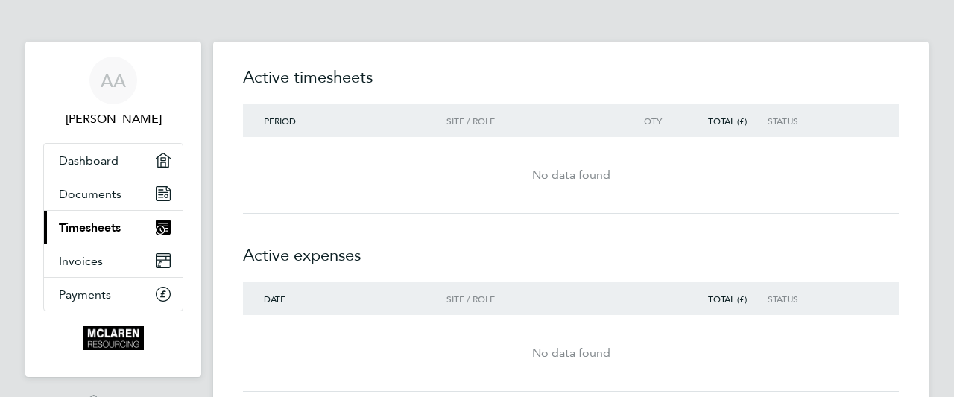
click at [925, 336] on div "Timesheets Expenses Active timesheets Period Site / Role Qty Total (£) Status N…" at bounding box center [571, 321] width 716 height 559
click at [167, 195] on icon "Main navigation" at bounding box center [163, 193] width 15 height 15
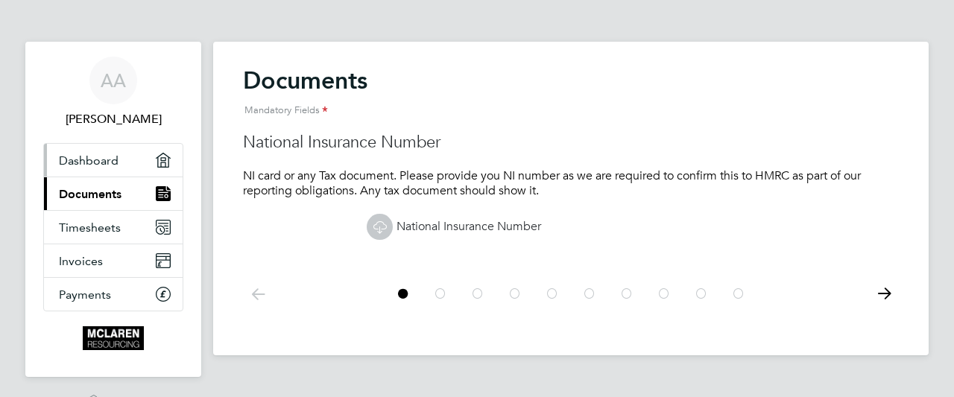
click at [171, 158] on link "Dashboard" at bounding box center [113, 160] width 139 height 33
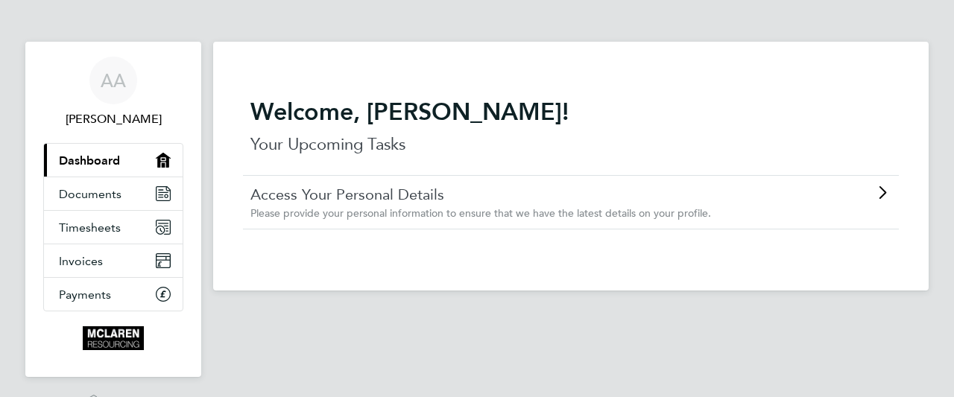
click at [540, 210] on span "Please provide your personal information to ensure that we have the latest deta…" at bounding box center [481, 213] width 461 height 13
click at [112, 189] on span "Documents" at bounding box center [90, 194] width 63 height 14
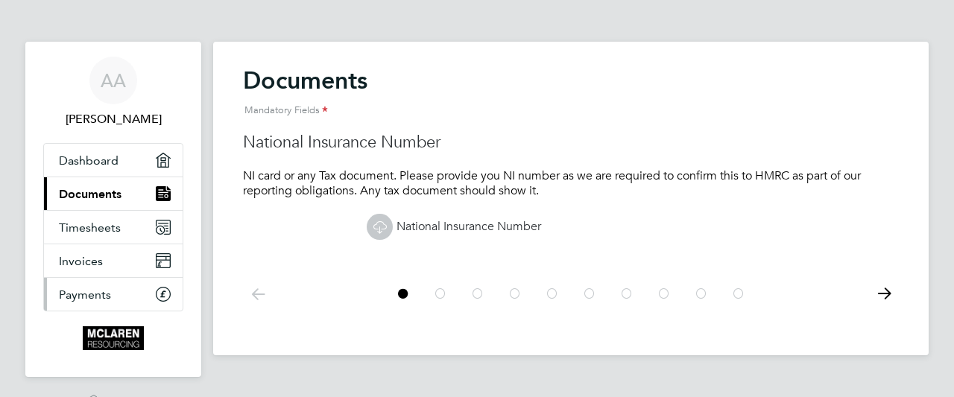
click at [86, 293] on span "Payments" at bounding box center [85, 295] width 52 height 14
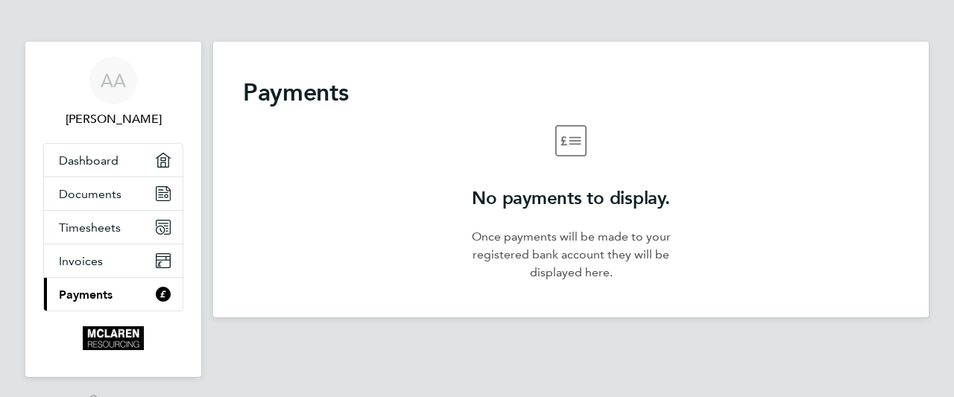
click at [559, 256] on p "Once payments will be made to your registered bank account they will be display…" at bounding box center [571, 255] width 215 height 54
click at [567, 146] on icon at bounding box center [571, 140] width 54 height 31
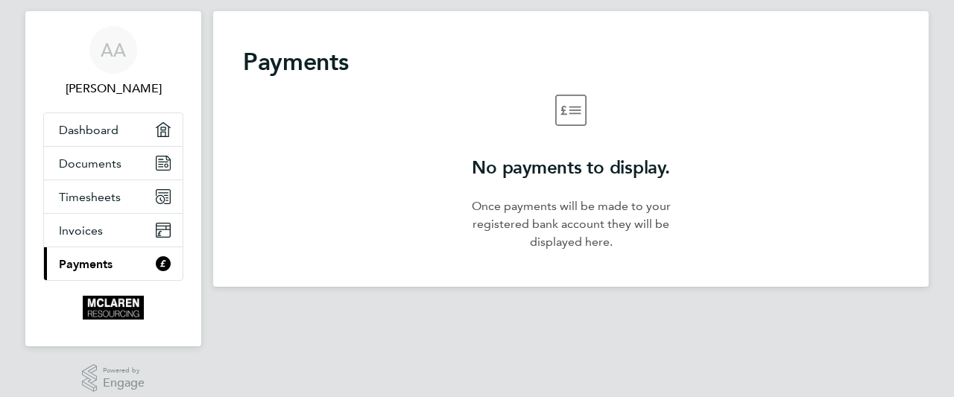
scroll to position [42, 0]
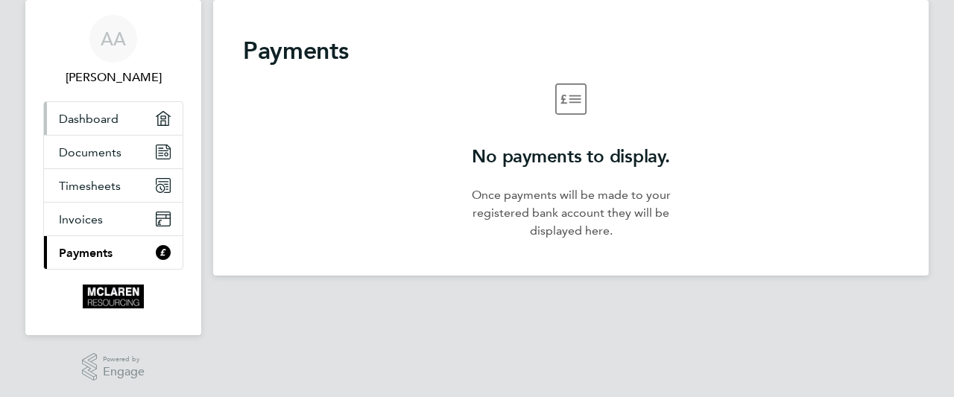
click at [166, 117] on icon "Main navigation" at bounding box center [162, 118] width 5 height 4
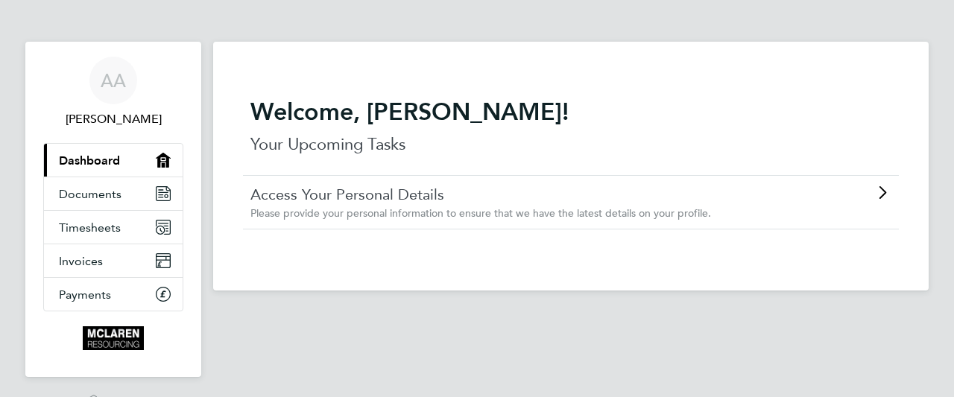
click at [881, 187] on icon at bounding box center [882, 193] width 19 height 12
click at [128, 223] on link "Timesheets" at bounding box center [113, 227] width 139 height 33
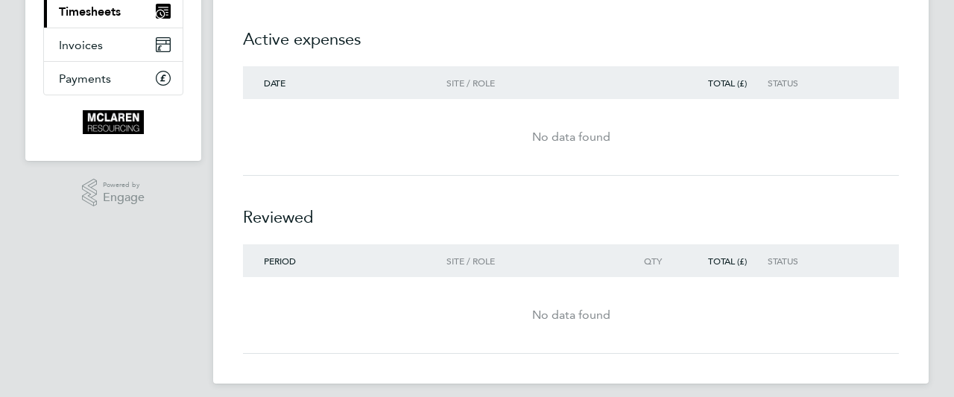
scroll to position [225, 0]
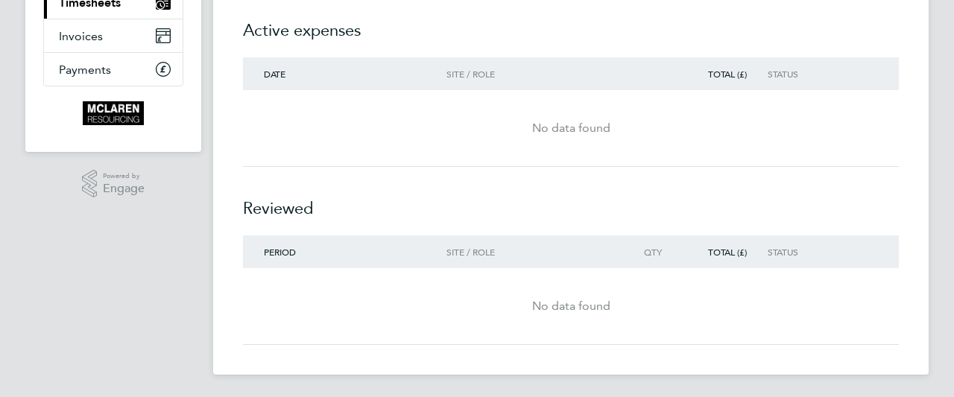
click at [330, 247] on div "Period" at bounding box center [345, 252] width 204 height 10
click at [489, 239] on div "Period Site / Role Qty Total (£) Status" at bounding box center [571, 252] width 656 height 33
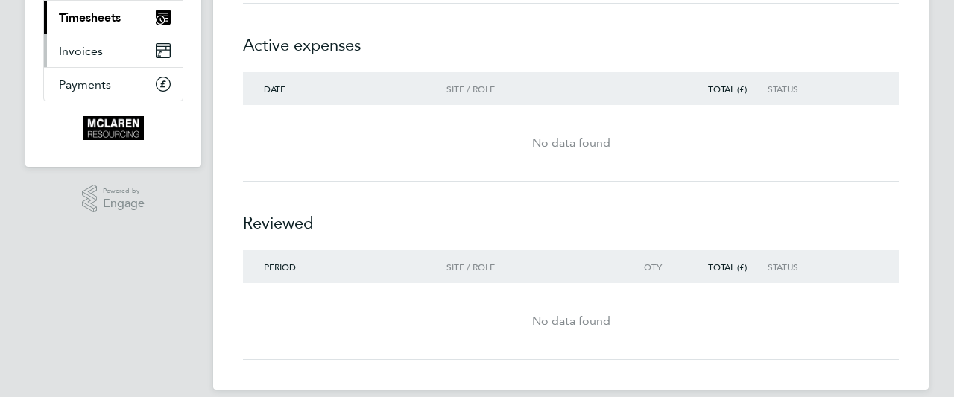
click at [163, 48] on icon "Main navigation" at bounding box center [161, 48] width 9 height 2
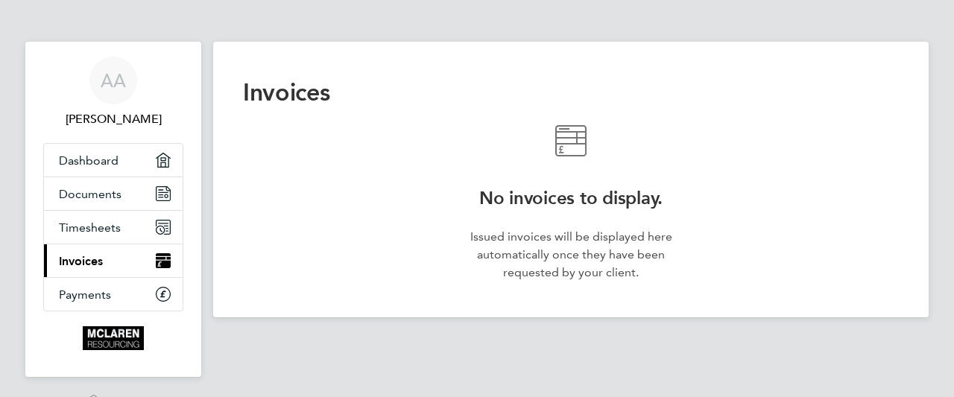
click at [535, 219] on div "No invoices to display. Issued invoices will be displayed here automatically on…" at bounding box center [571, 203] width 215 height 157
click at [115, 159] on span "Dashboard" at bounding box center [89, 161] width 60 height 14
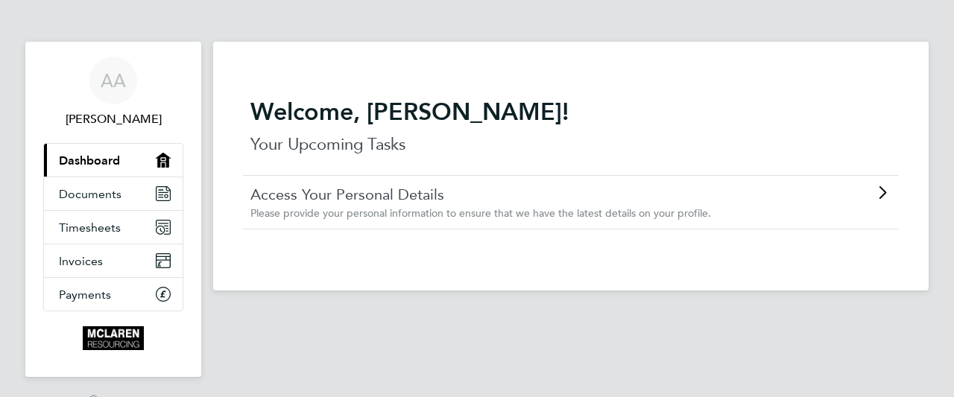
click at [541, 210] on span "Please provide your personal information to ensure that we have the latest deta…" at bounding box center [481, 213] width 461 height 13
click at [116, 95] on div "AA" at bounding box center [113, 81] width 48 height 48
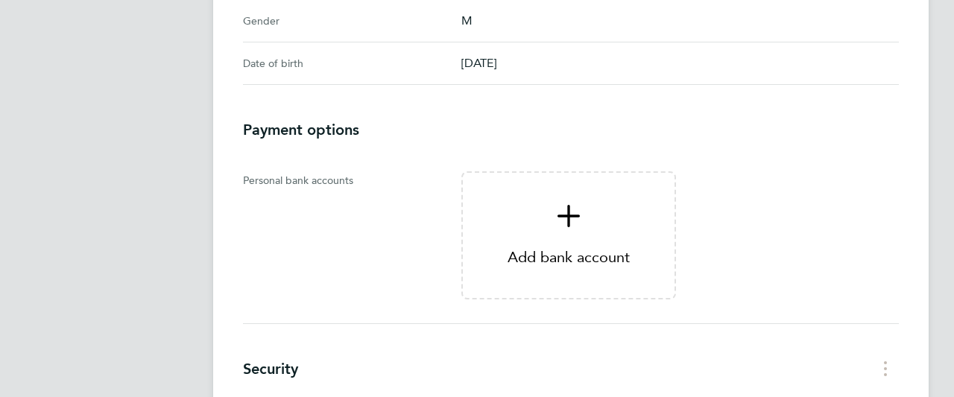
scroll to position [447, 0]
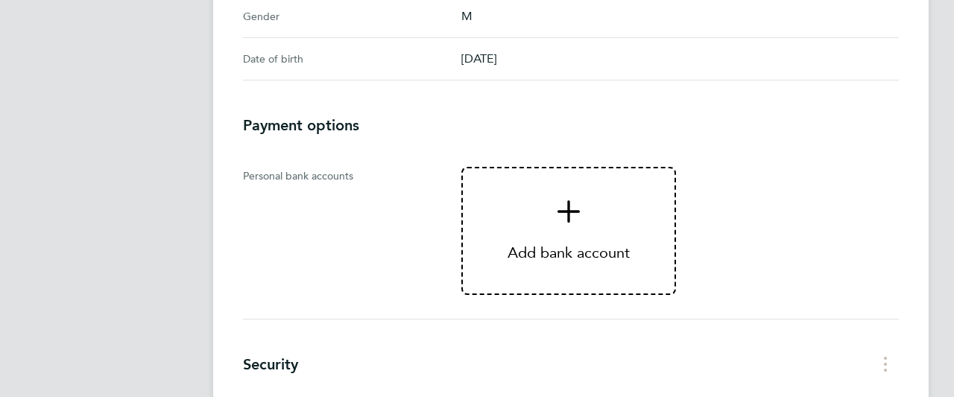
click at [577, 240] on span "Add bank account" at bounding box center [569, 231] width 212 height 61
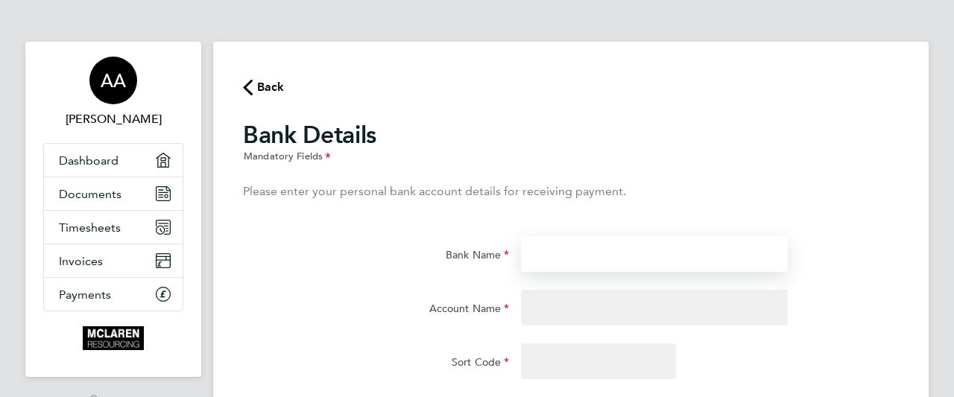
click at [594, 247] on input "Bank Name" at bounding box center [654, 254] width 266 height 36
type input "TSB"
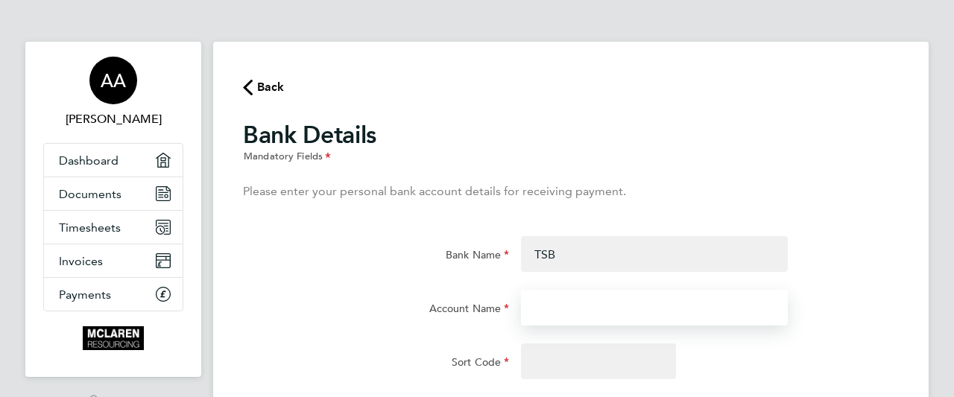
click at [582, 315] on input "Account Name" at bounding box center [654, 308] width 266 height 36
type input "[PERSON_NAME]"
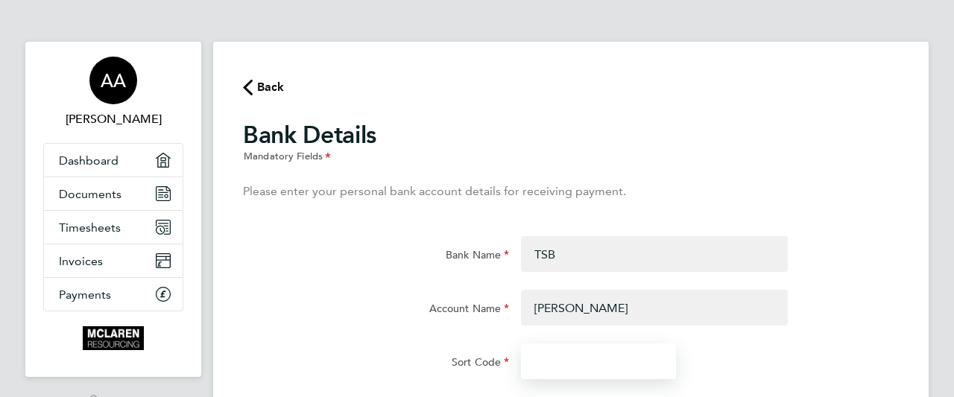
click at [558, 365] on input "Sort Code" at bounding box center [598, 362] width 155 height 36
type input "77-91-58"
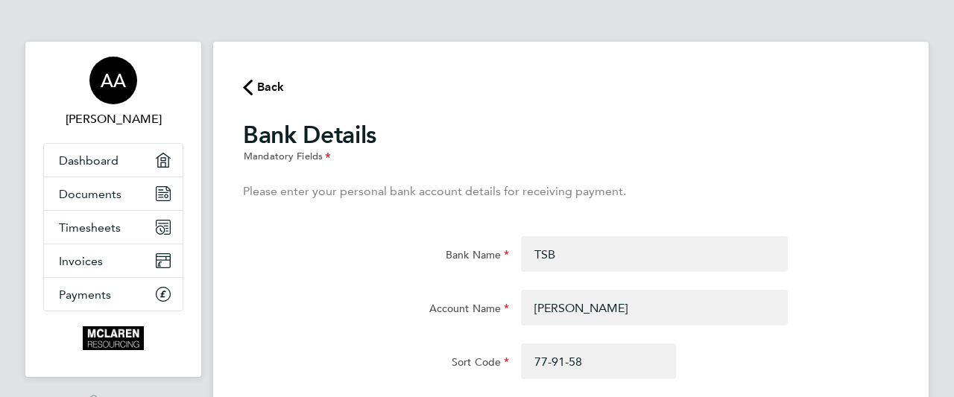
click at [872, 245] on div "Bank Name TSB" at bounding box center [571, 263] width 668 height 54
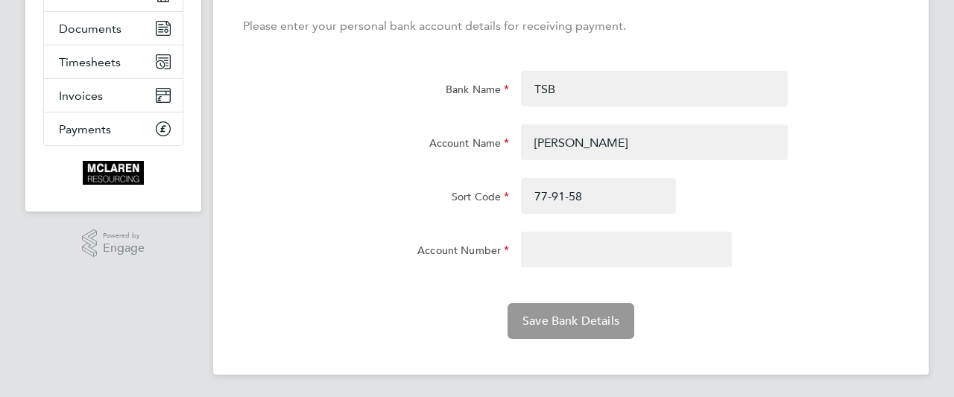
scroll to position [167, 0]
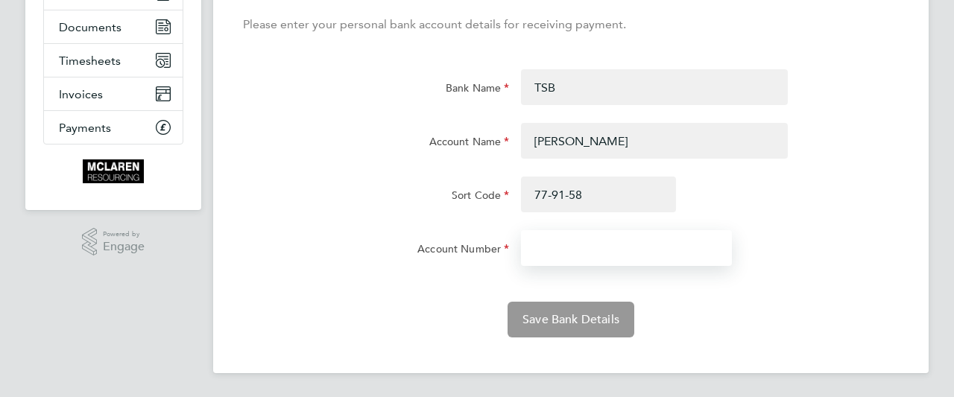
click at [576, 254] on input "Account Number" at bounding box center [626, 248] width 211 height 36
type input "6"
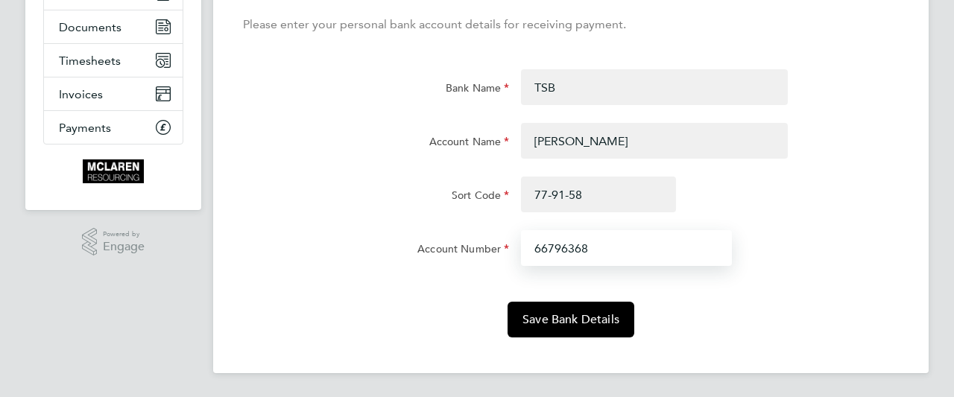
type input "66796368"
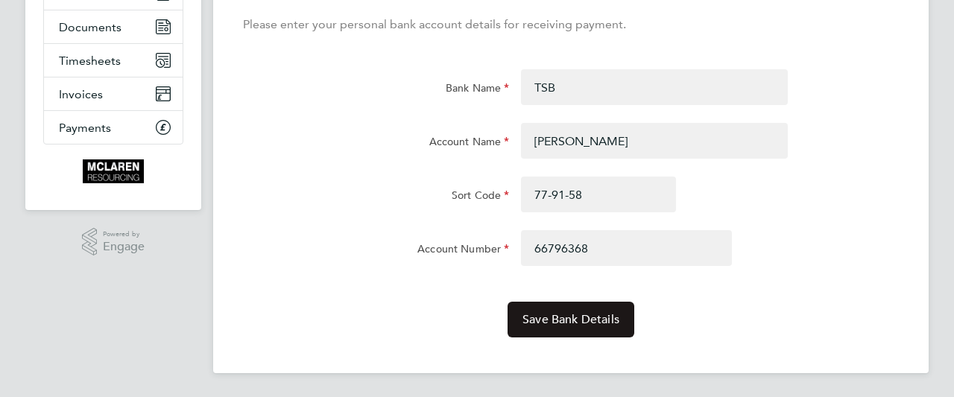
click at [578, 320] on span "Save Bank Details" at bounding box center [571, 319] width 97 height 15
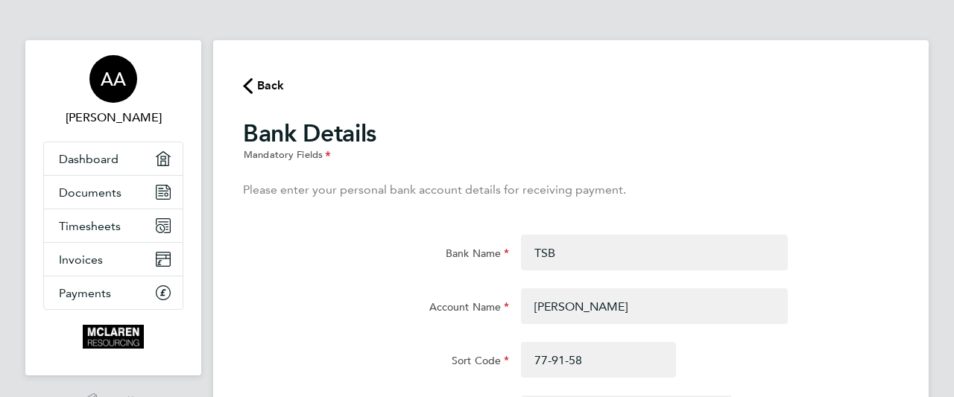
scroll to position [0, 0]
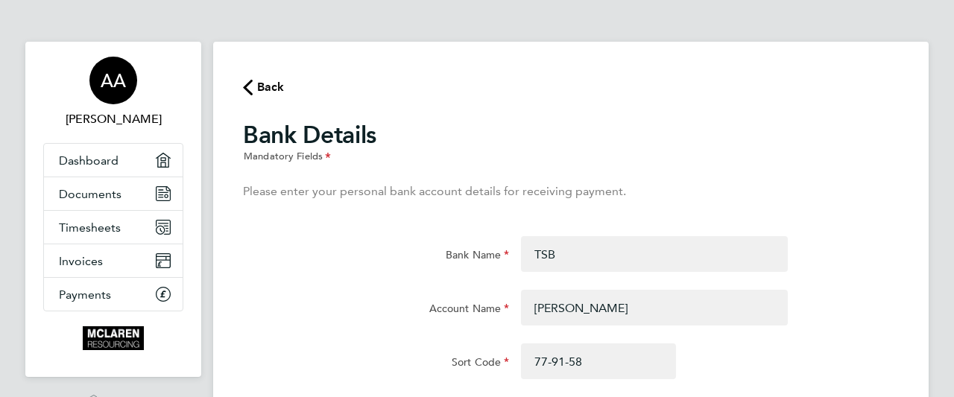
click at [249, 81] on icon "button" at bounding box center [248, 88] width 10 height 16
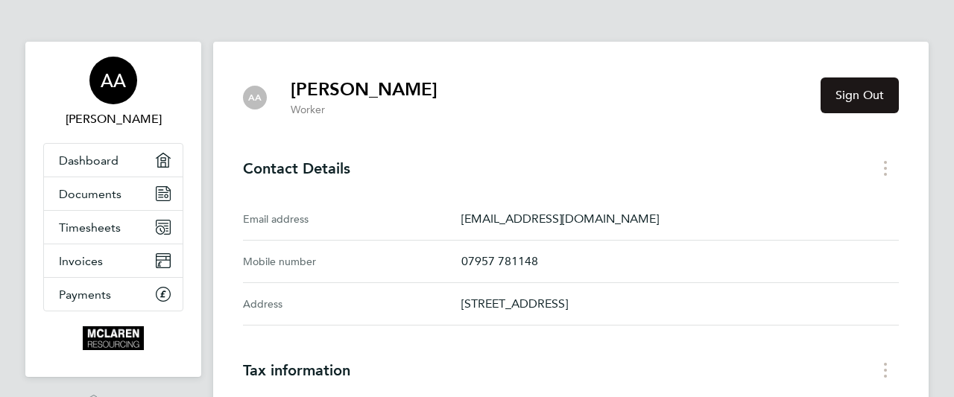
click at [829, 105] on button "Sign Out" at bounding box center [860, 96] width 78 height 36
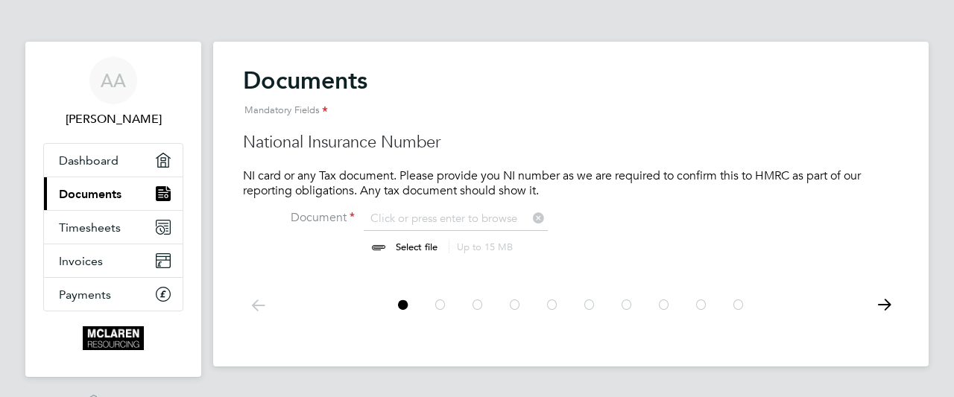
scroll to position [19, 185]
